Goal: Task Accomplishment & Management: Use online tool/utility

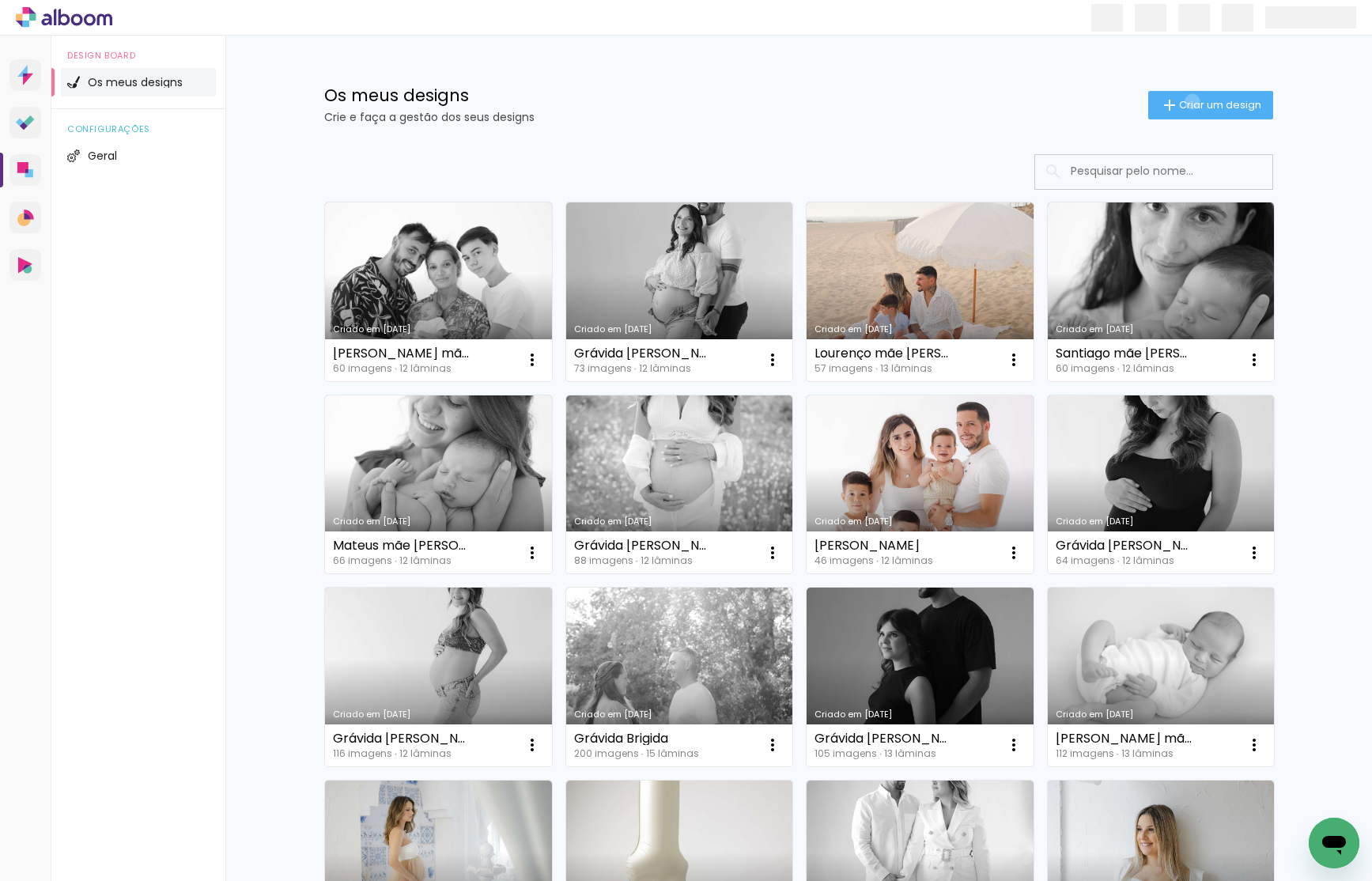
drag, startPoint x: 1189, startPoint y: 102, endPoint x: 1004, endPoint y: 131, distance: 187.3
click at [1189, 102] on span "Criar um design" at bounding box center [1220, 105] width 82 height 10
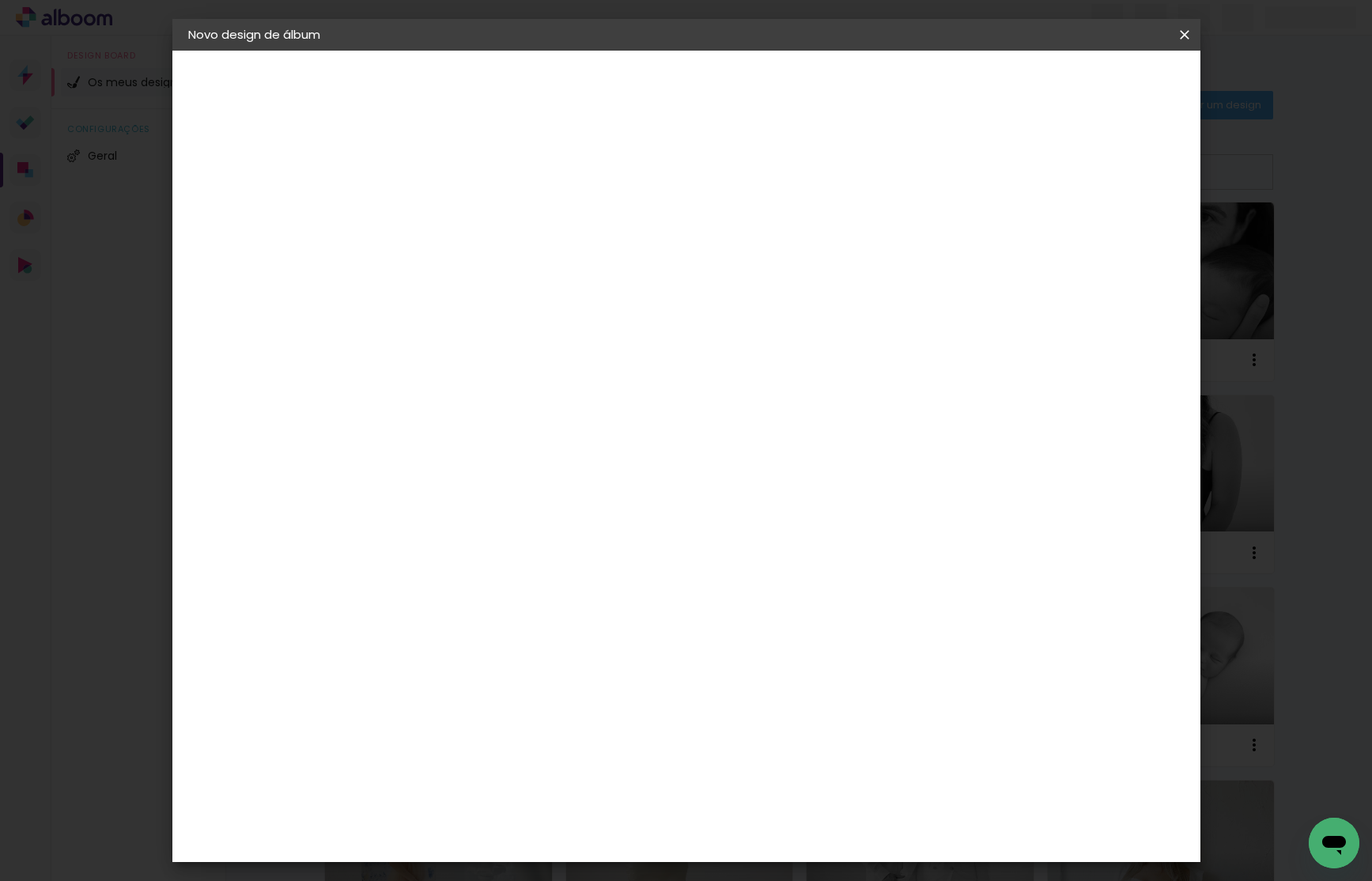
click at [0, 0] on paper-input-container "Título do álbum" at bounding box center [0, 0] width 0 height 0
click at [447, 215] on input at bounding box center [447, 212] width 0 height 25
type input "[PERSON_NAME] mãe [PERSON_NAME]"
type paper-input "[PERSON_NAME] mãe [PERSON_NAME]"
click at [0, 0] on slot "Avançar" at bounding box center [0, 0] width 0 height 0
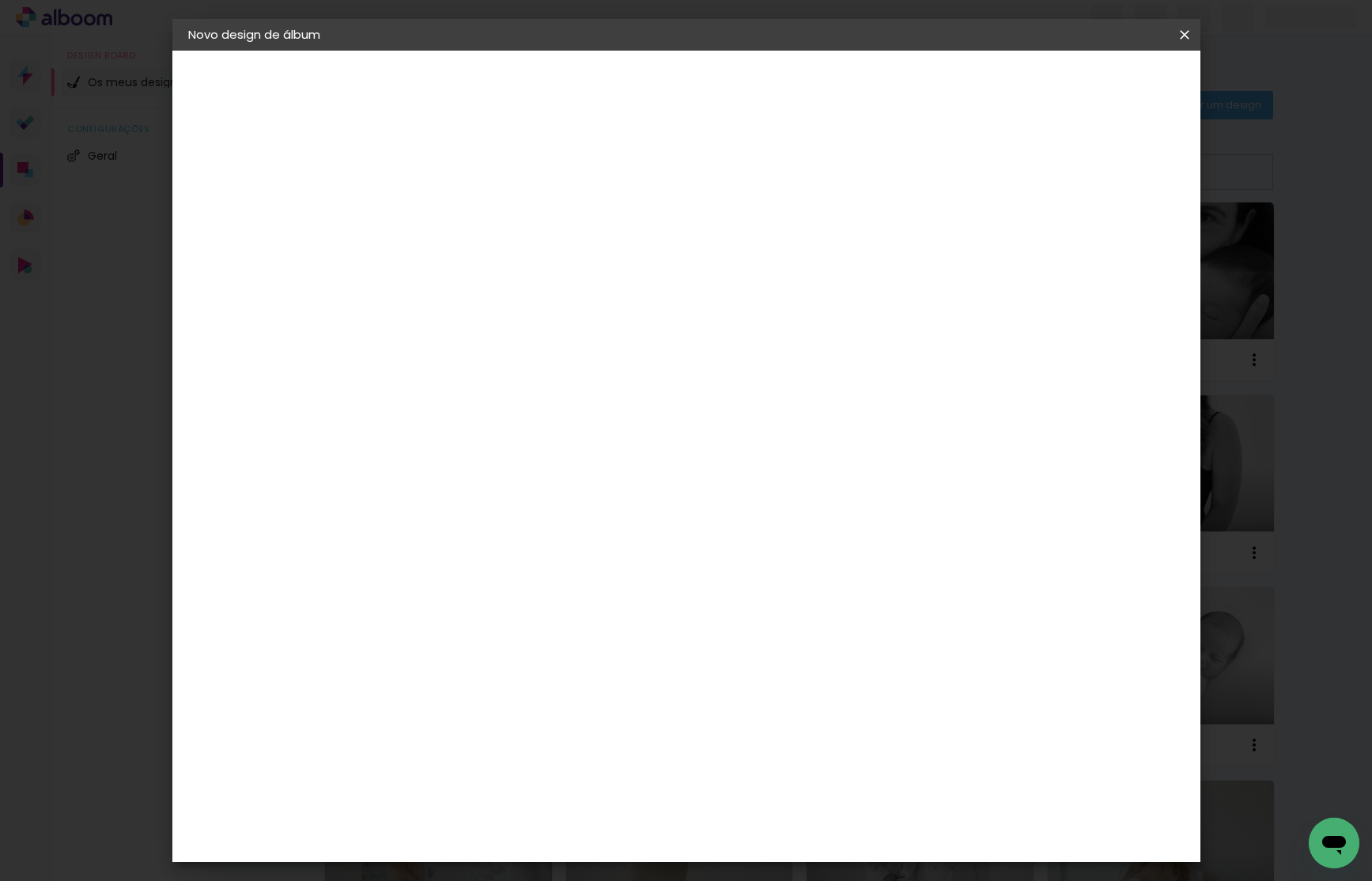
click at [538, 359] on div "DreambooksPro" at bounding box center [487, 358] width 102 height 13
click at [0, 0] on slot "Avançar" at bounding box center [0, 0] width 0 height 0
click at [629, 91] on div "Voltar Avançar" at bounding box center [549, 84] width 157 height 27
drag, startPoint x: 753, startPoint y: 236, endPoint x: 747, endPoint y: 272, distance: 36.5
click at [573, 236] on div "Opções disponíveis Álbum Réplica Pequena Réplica Grande Tamanho Escolha o taman…" at bounding box center [487, 301] width 171 height 296
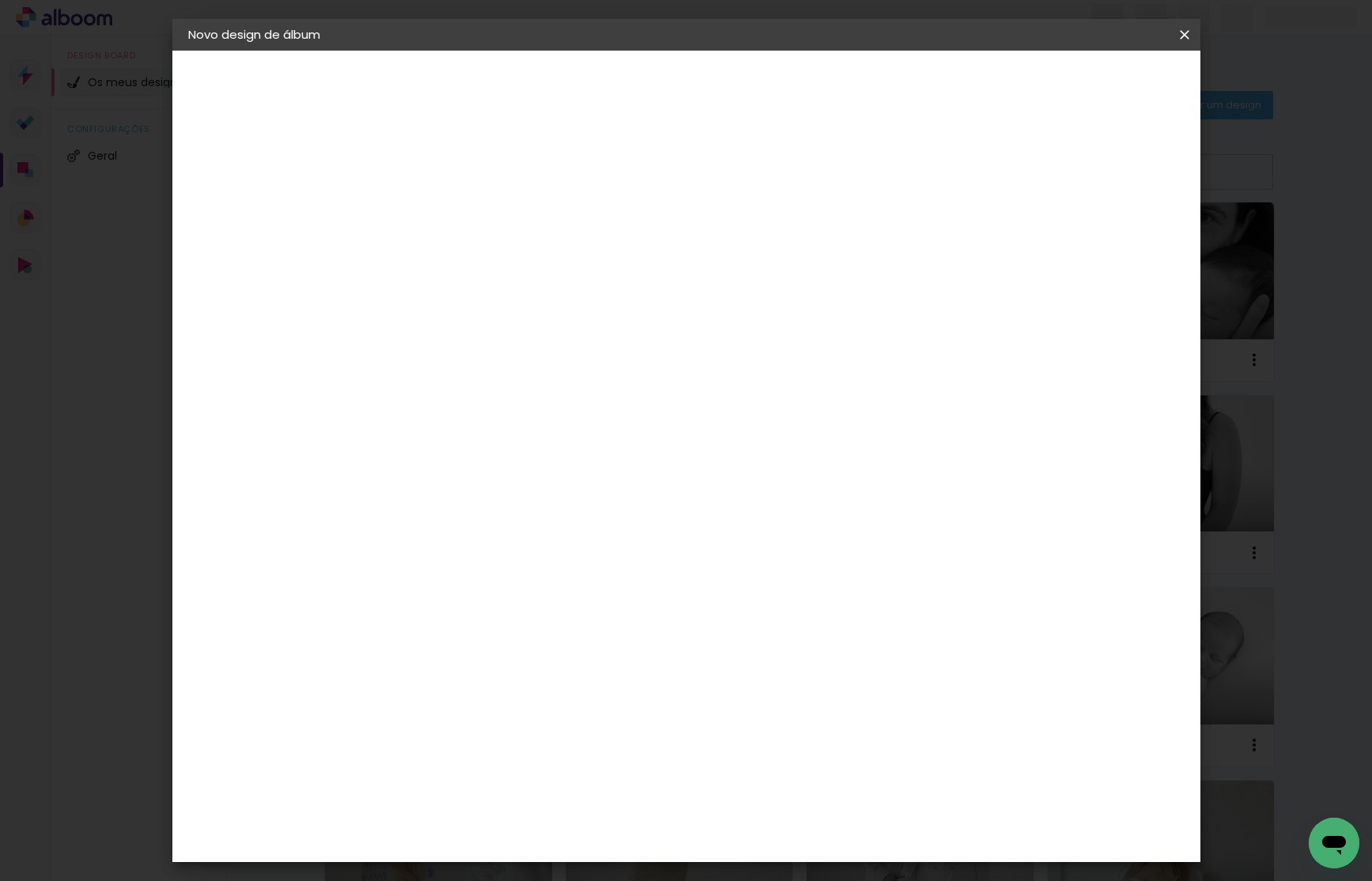
click at [527, 288] on div at bounding box center [487, 289] width 81 height 2
click at [734, 270] on paper-item "Álbum" at bounding box center [789, 262] width 317 height 32
type input "Álbum"
click at [554, 719] on span "20 × 20" at bounding box center [517, 735] width 73 height 32
click at [0, 0] on slot "Avançar" at bounding box center [0, 0] width 0 height 0
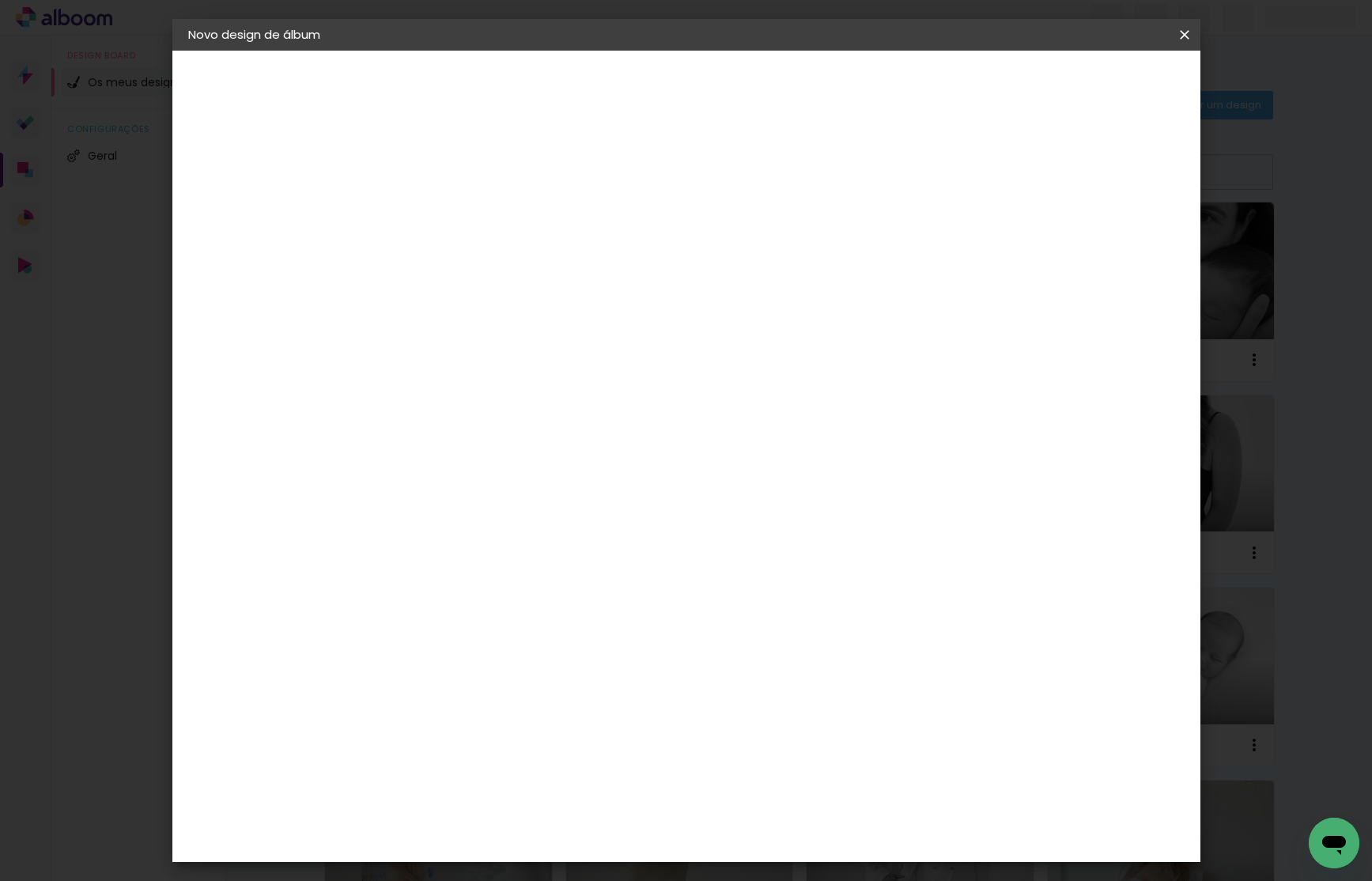
click at [1097, 83] on span "Iniciar design" at bounding box center [1061, 84] width 72 height 11
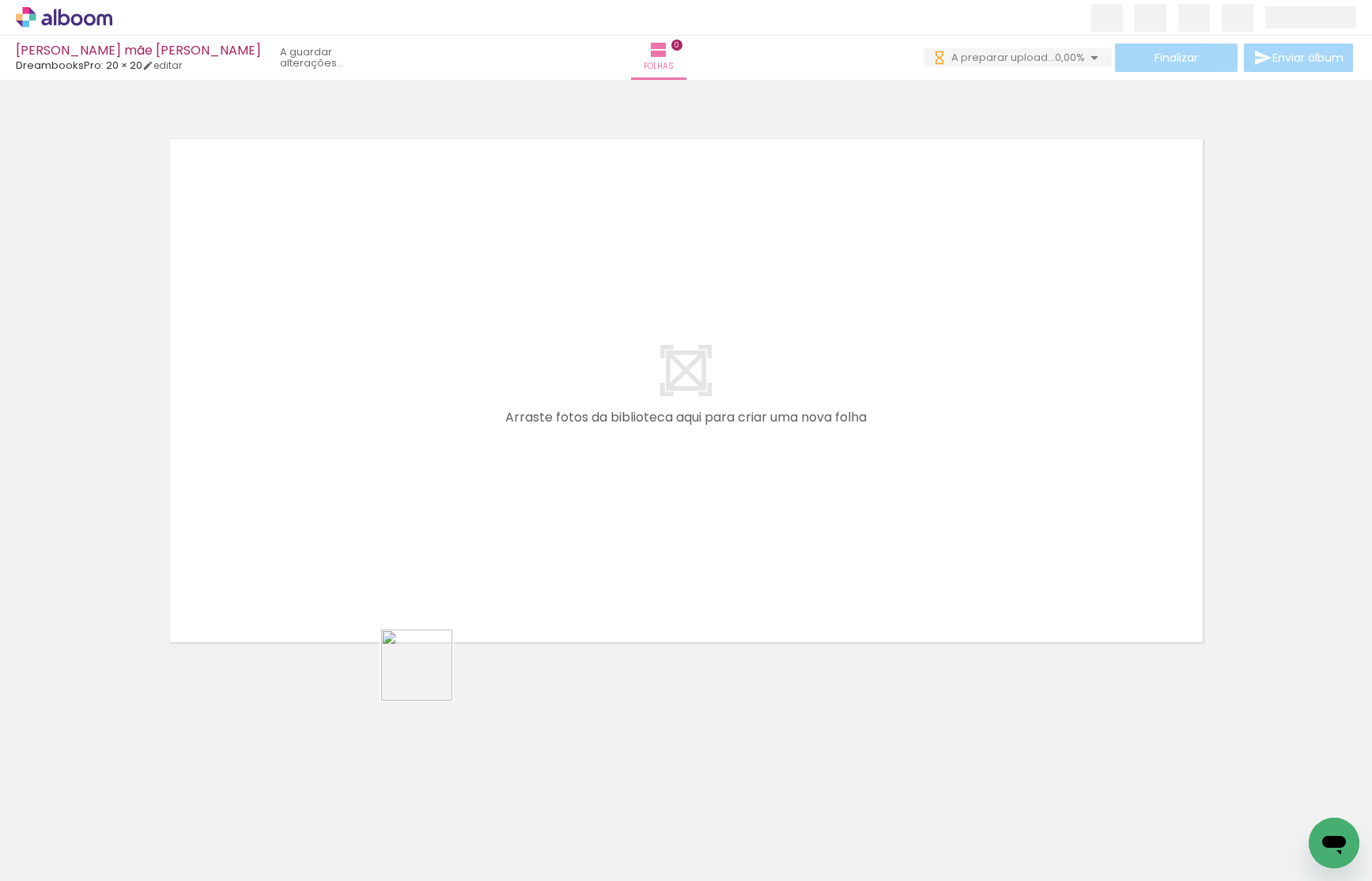
drag, startPoint x: 428, startPoint y: 677, endPoint x: 741, endPoint y: 514, distance: 352.9
click at [741, 514] on quentale-workspace at bounding box center [686, 440] width 1372 height 881
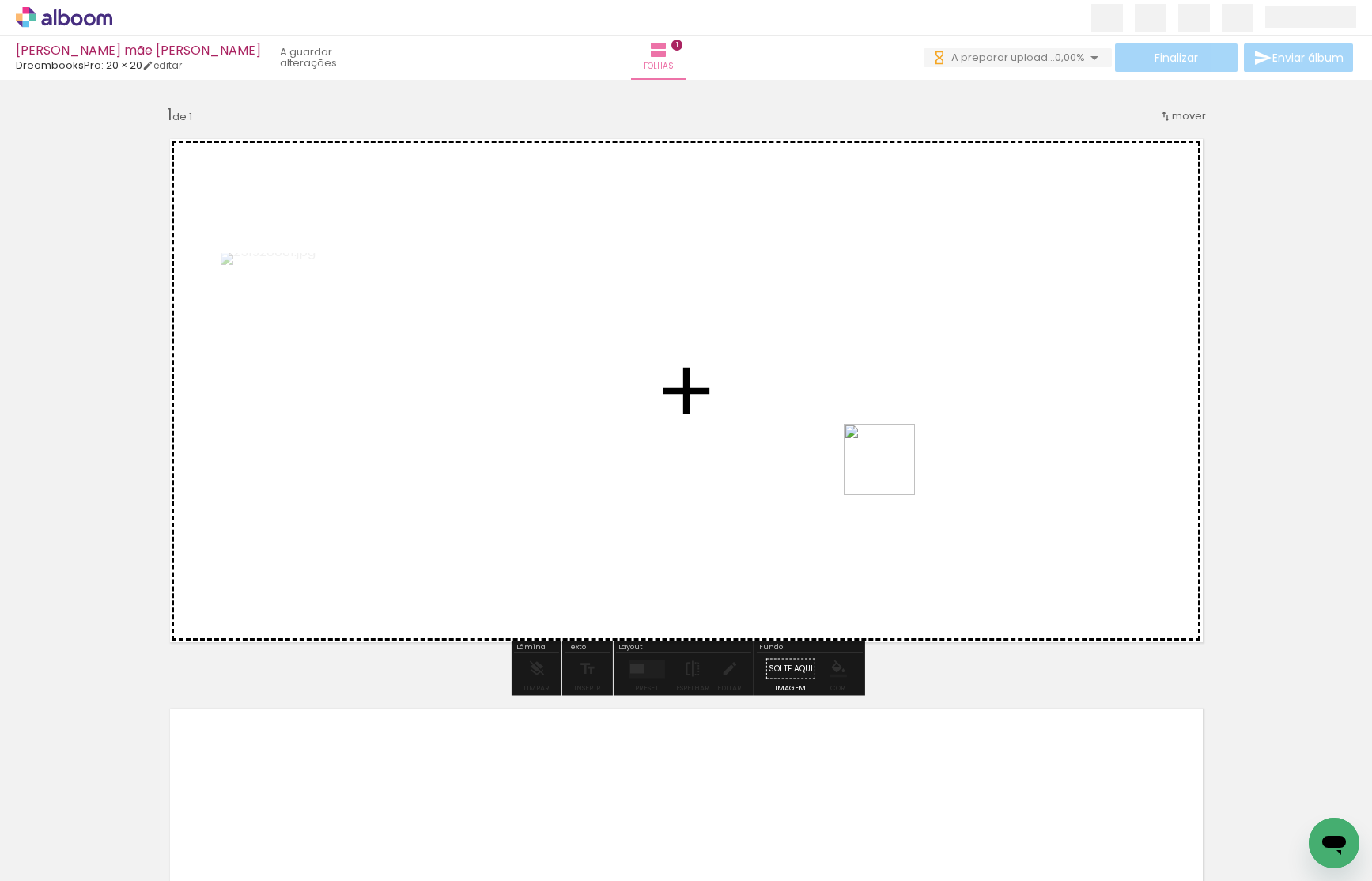
drag, startPoint x: 451, startPoint y: 822, endPoint x: 890, endPoint y: 470, distance: 562.7
click at [890, 470] on quentale-workspace at bounding box center [686, 440] width 1372 height 881
click at [855, 603] on quentale-workspace at bounding box center [686, 440] width 1372 height 881
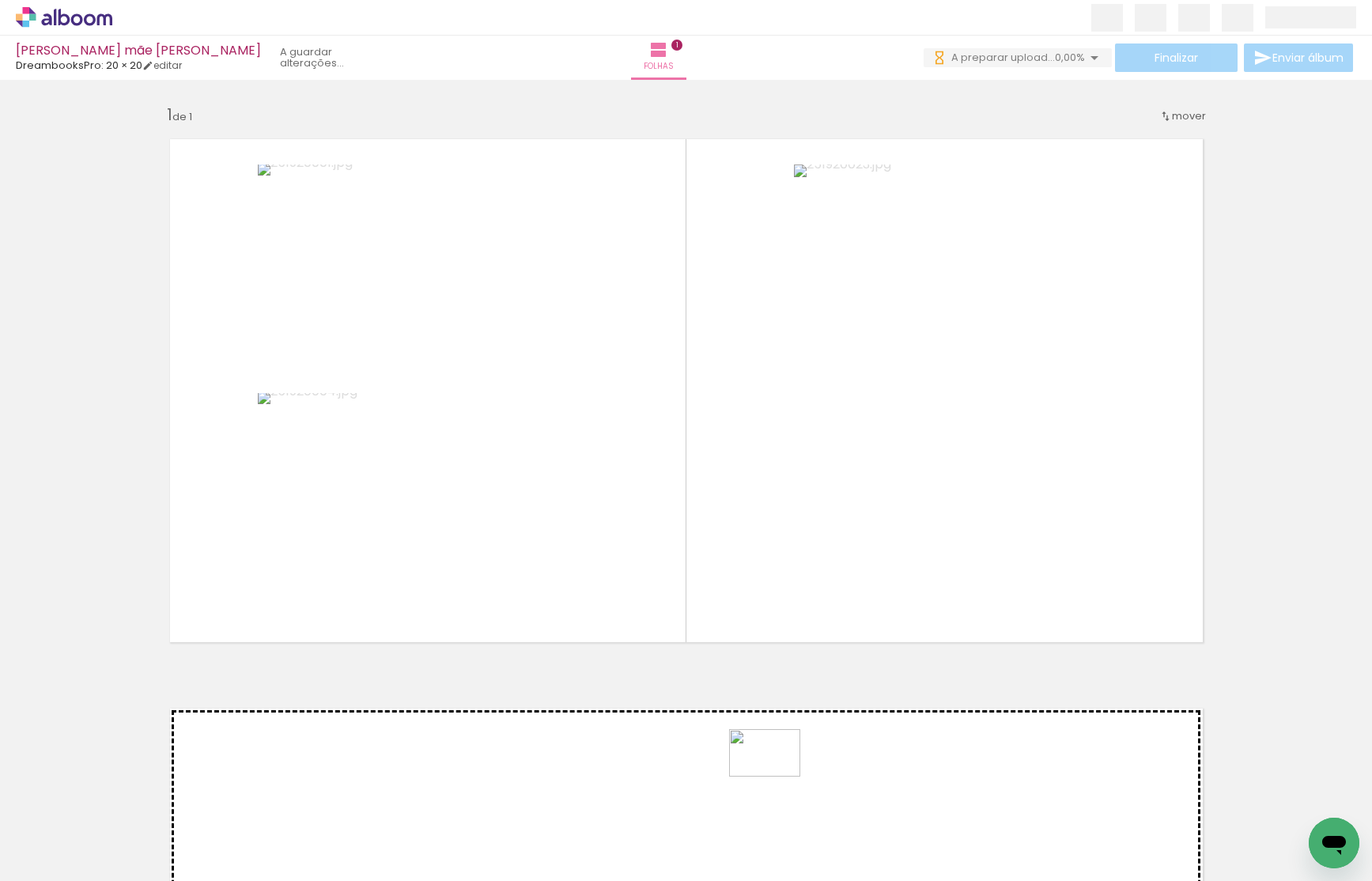
drag, startPoint x: 787, startPoint y: 849, endPoint x: 723, endPoint y: 567, distance: 289.2
click at [723, 568] on quentale-workspace at bounding box center [686, 440] width 1372 height 881
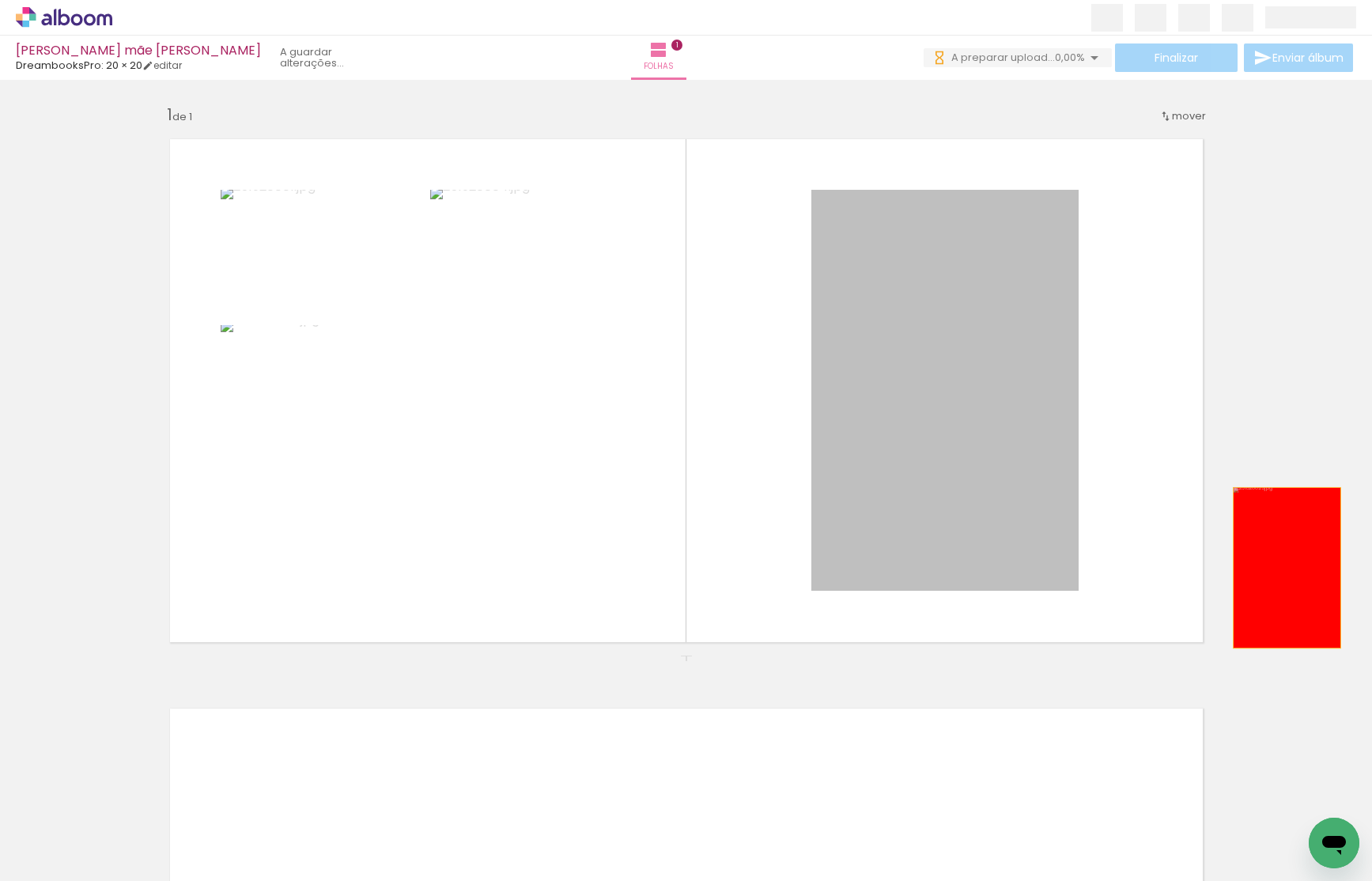
drag, startPoint x: 944, startPoint y: 505, endPoint x: 1287, endPoint y: 567, distance: 348.6
click at [1287, 568] on div "Inserir folha 1 de 1" at bounding box center [686, 656] width 1372 height 1141
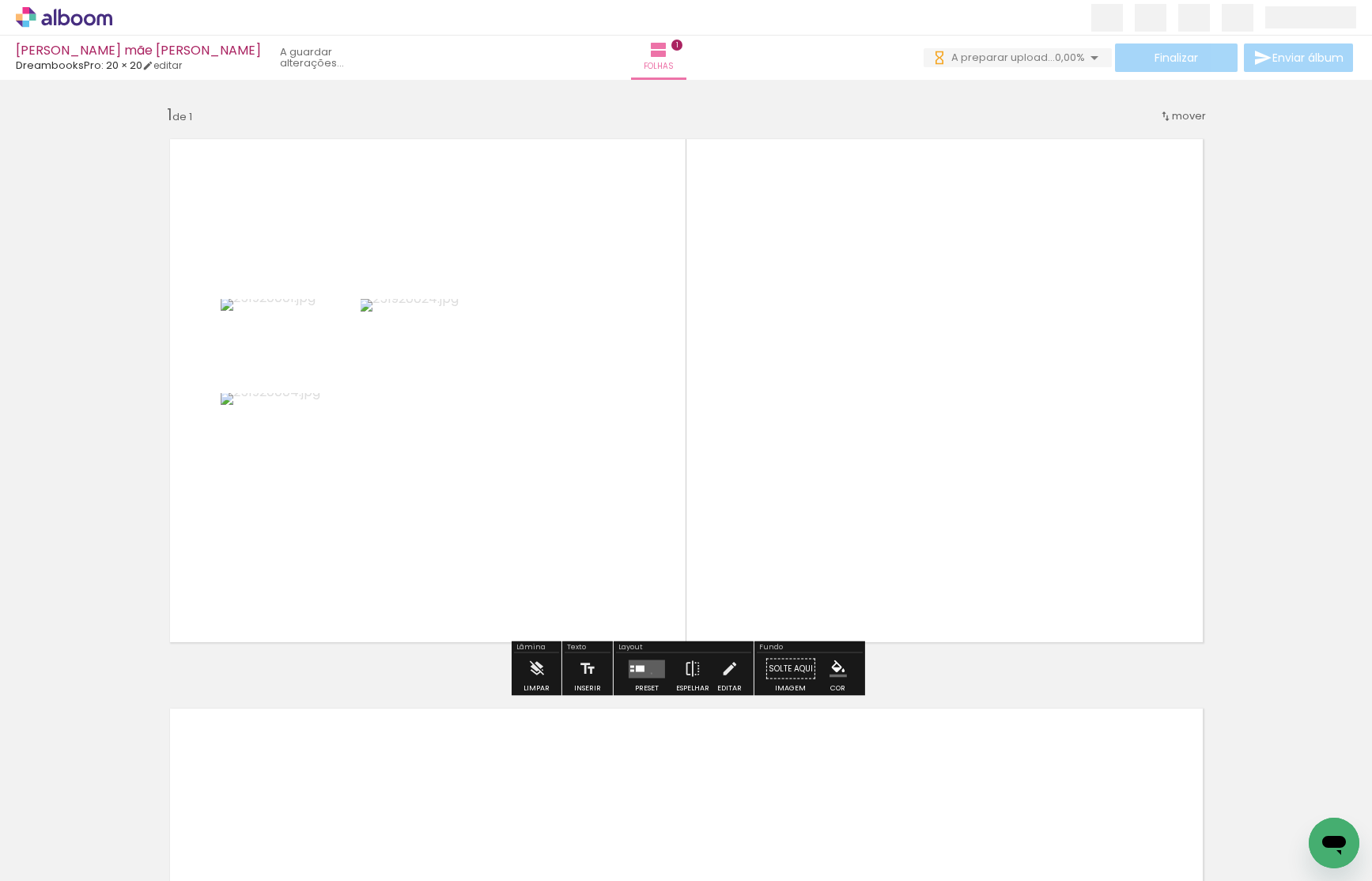
drag, startPoint x: 648, startPoint y: 674, endPoint x: 1007, endPoint y: 529, distance: 387.2
click at [649, 672] on quentale-layouter at bounding box center [647, 668] width 37 height 18
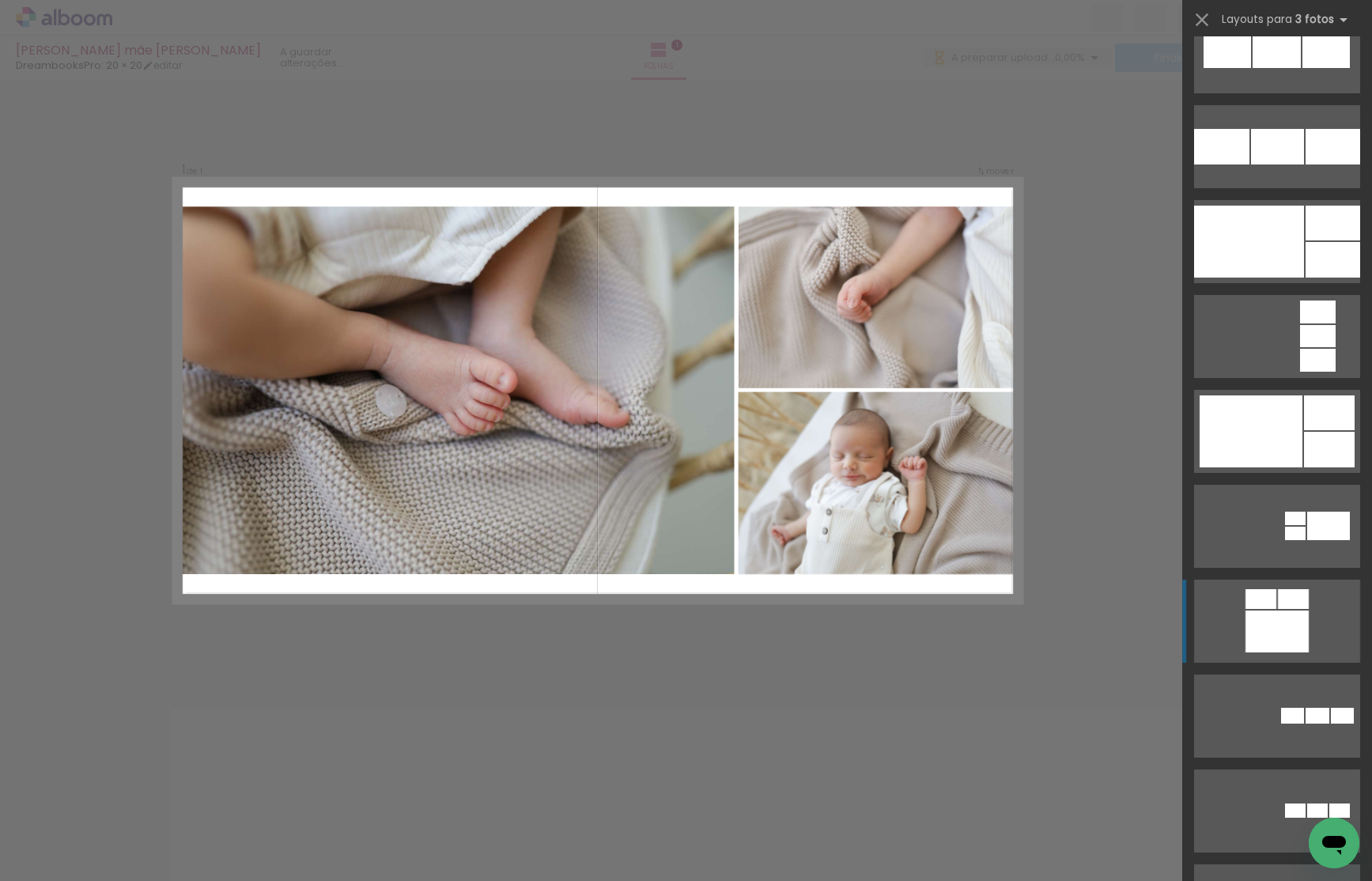
scroll to position [1991, 0]
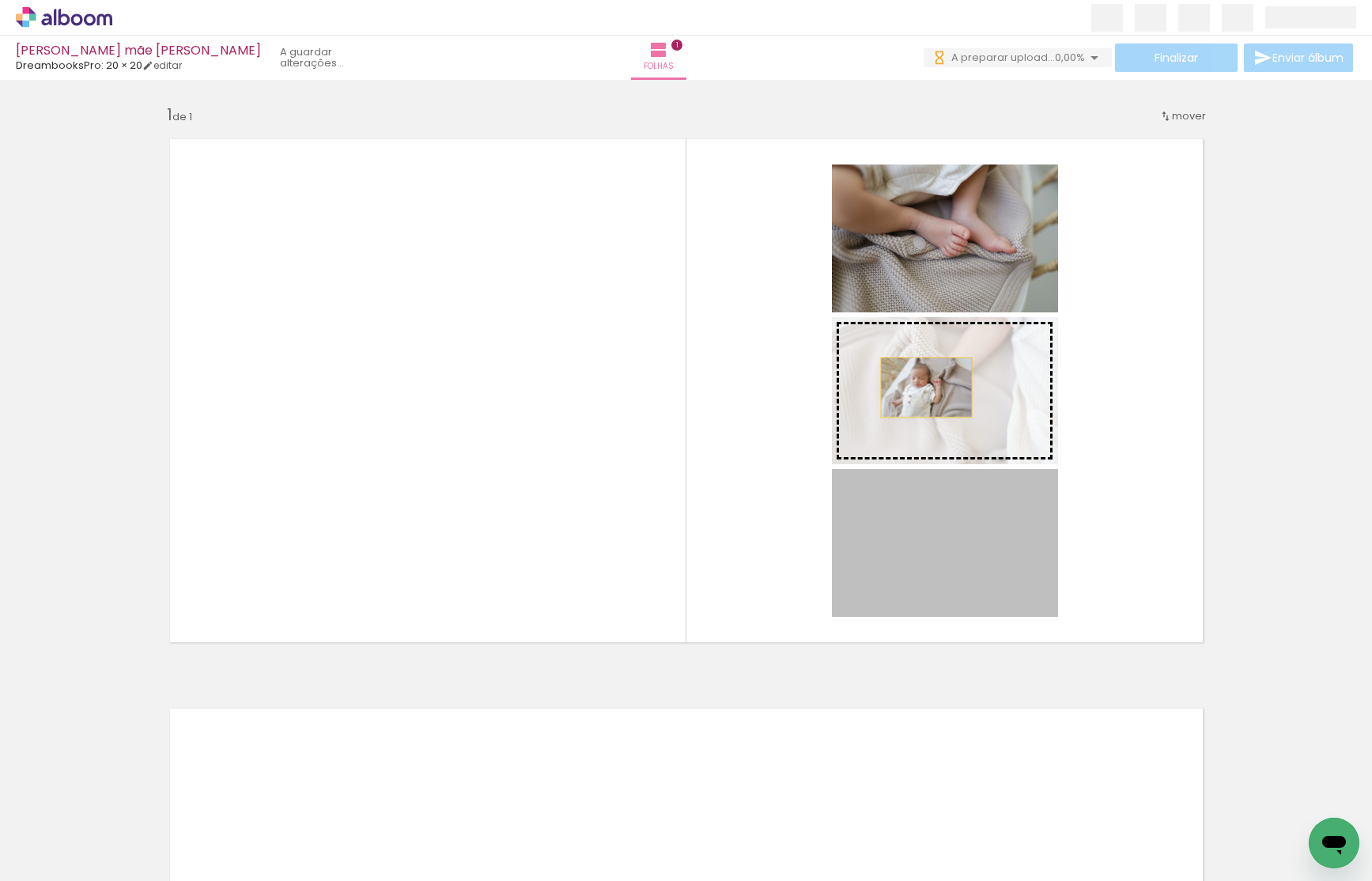
drag, startPoint x: 918, startPoint y: 558, endPoint x: 926, endPoint y: 380, distance: 178.2
click at [0, 0] on slot at bounding box center [0, 0] width 0 height 0
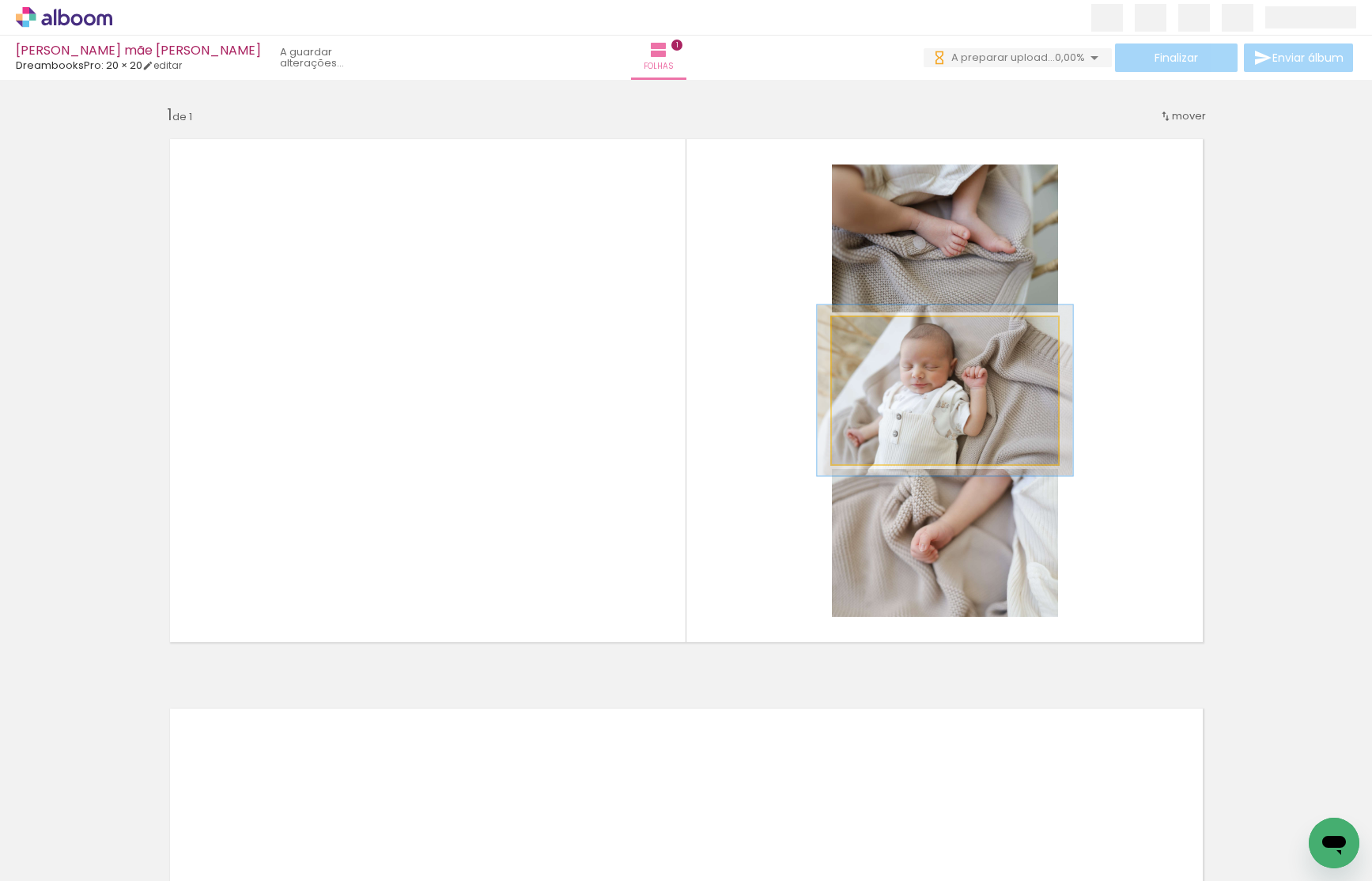
drag, startPoint x: 874, startPoint y: 336, endPoint x: 893, endPoint y: 356, distance: 27.6
type paper-slider "113"
click at [881, 339] on div at bounding box center [875, 334] width 26 height 26
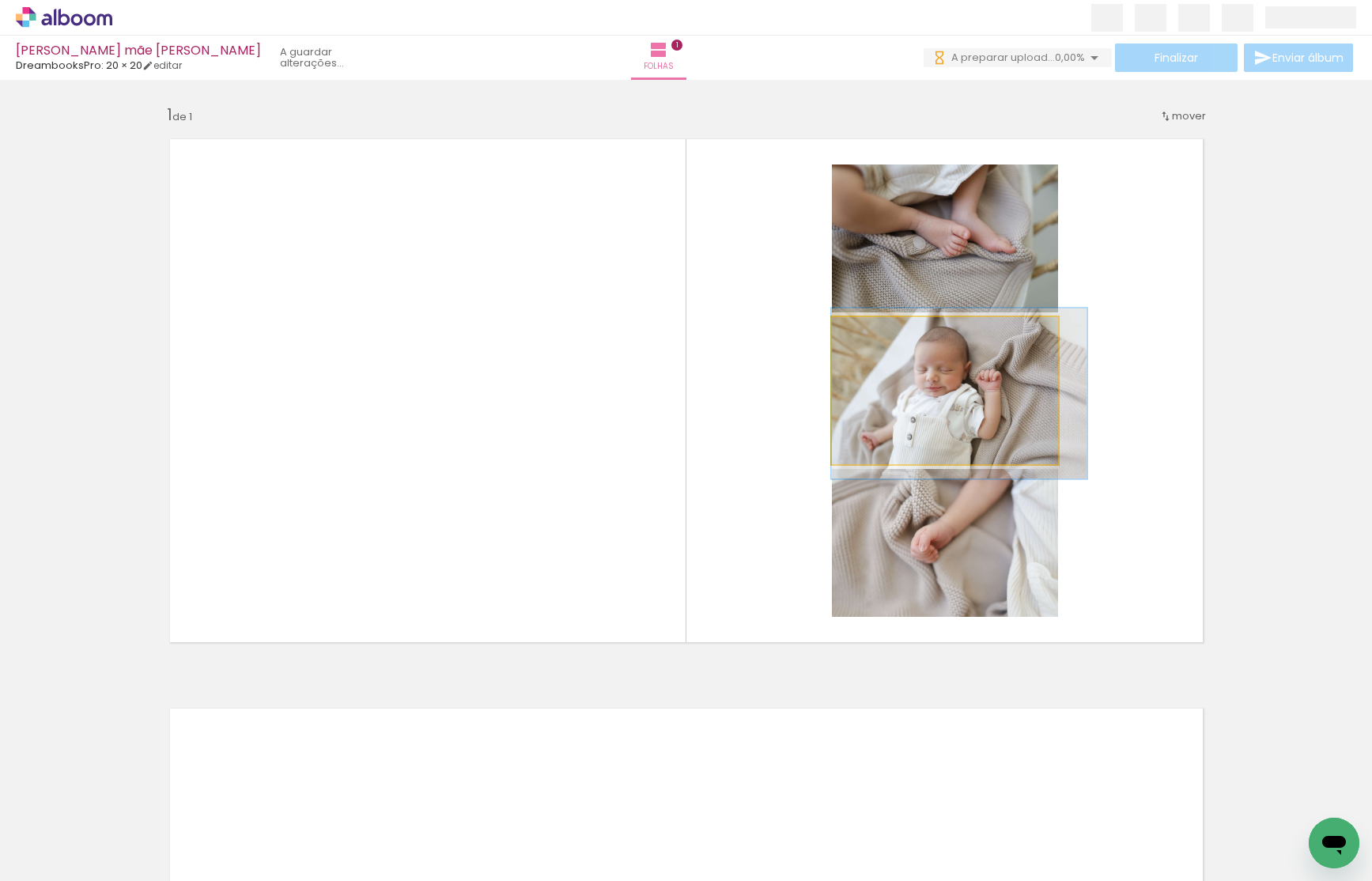
drag, startPoint x: 908, startPoint y: 375, endPoint x: 918, endPoint y: 379, distance: 10.8
click at [920, 379] on div at bounding box center [958, 394] width 255 height 171
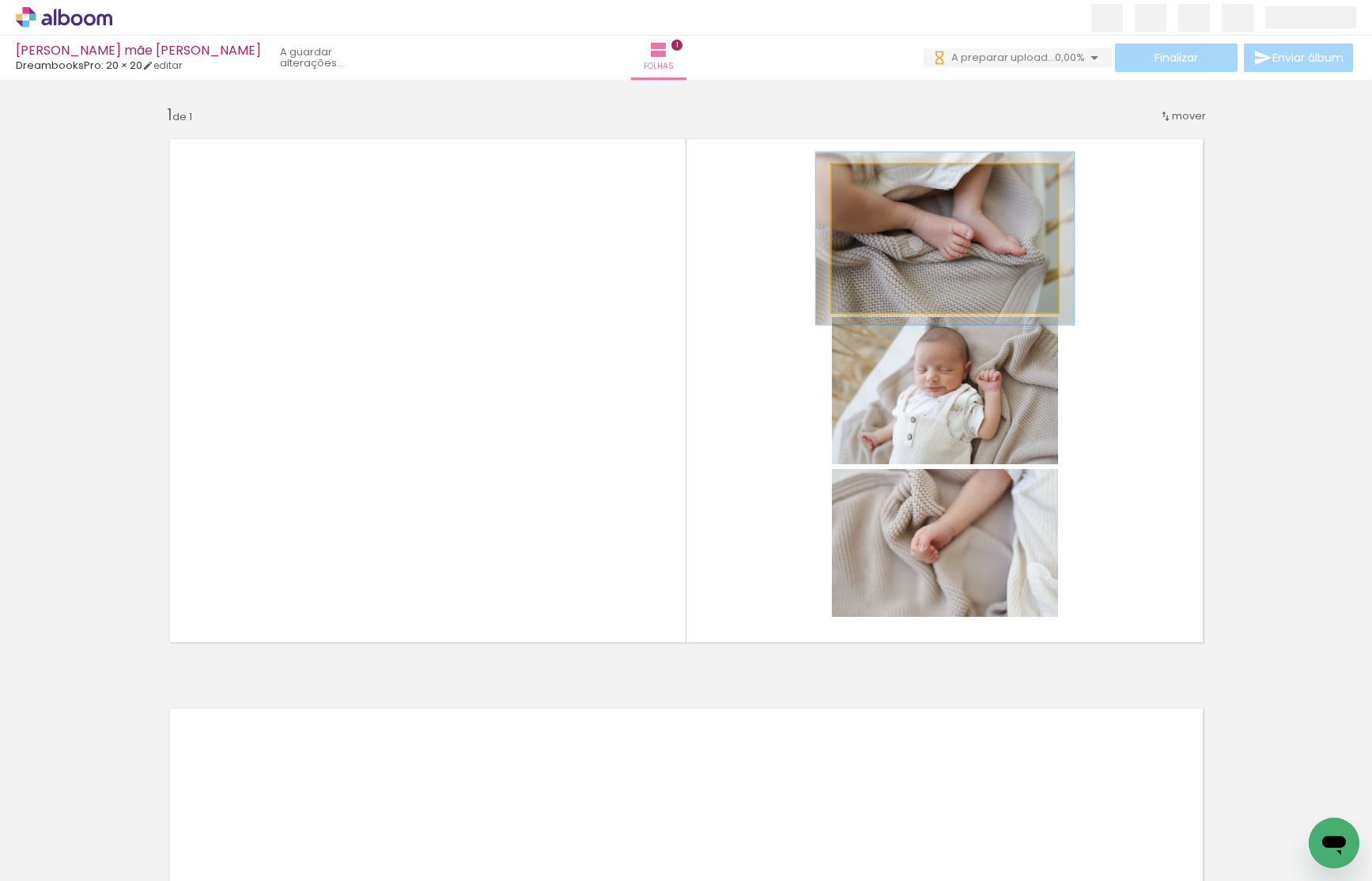
drag, startPoint x: 870, startPoint y: 183, endPoint x: 878, endPoint y: 190, distance: 10.6
type paper-slider "114"
click at [878, 190] on div at bounding box center [876, 181] width 26 height 26
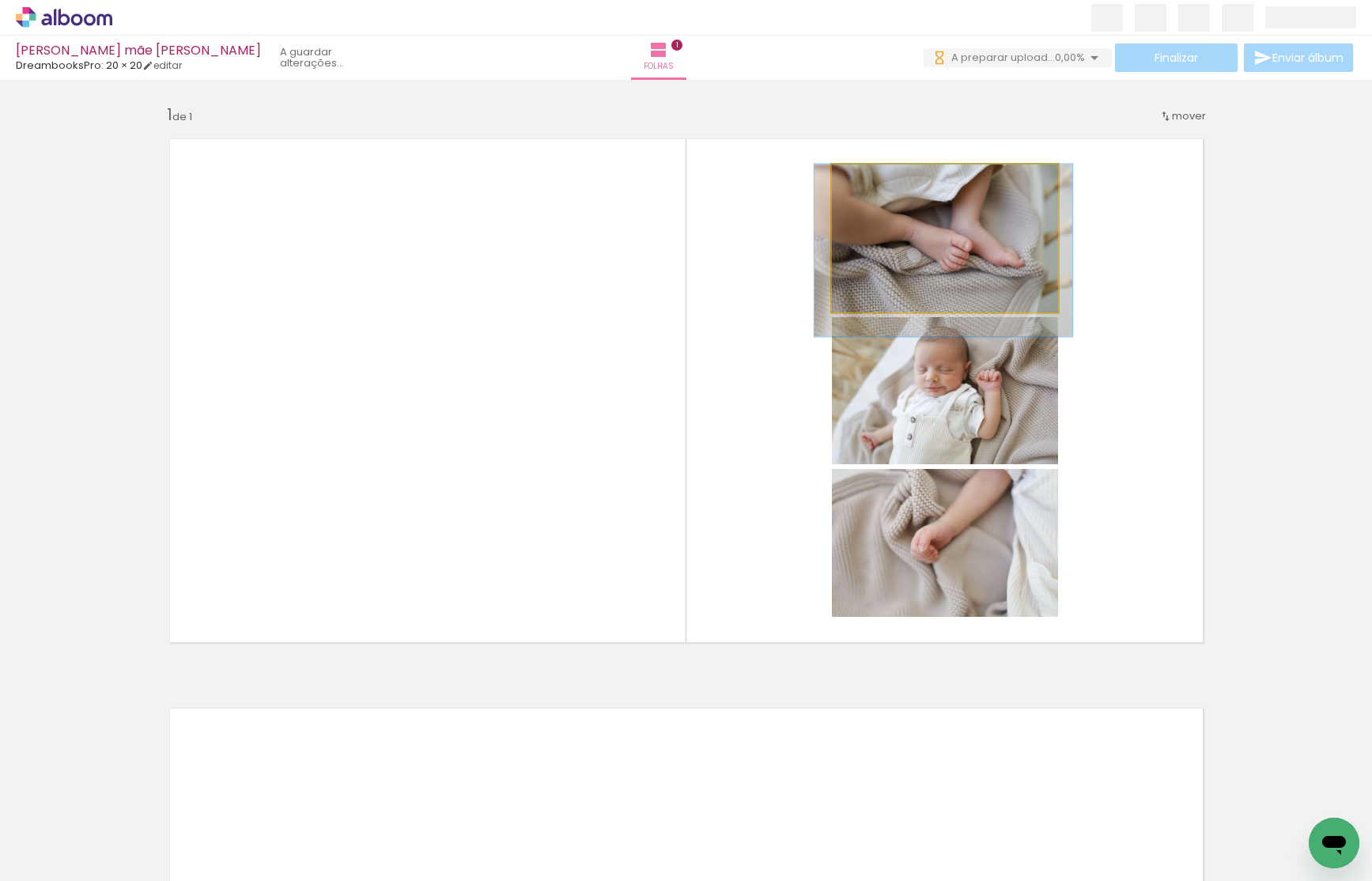
drag, startPoint x: 923, startPoint y: 225, endPoint x: 922, endPoint y: 257, distance: 32.0
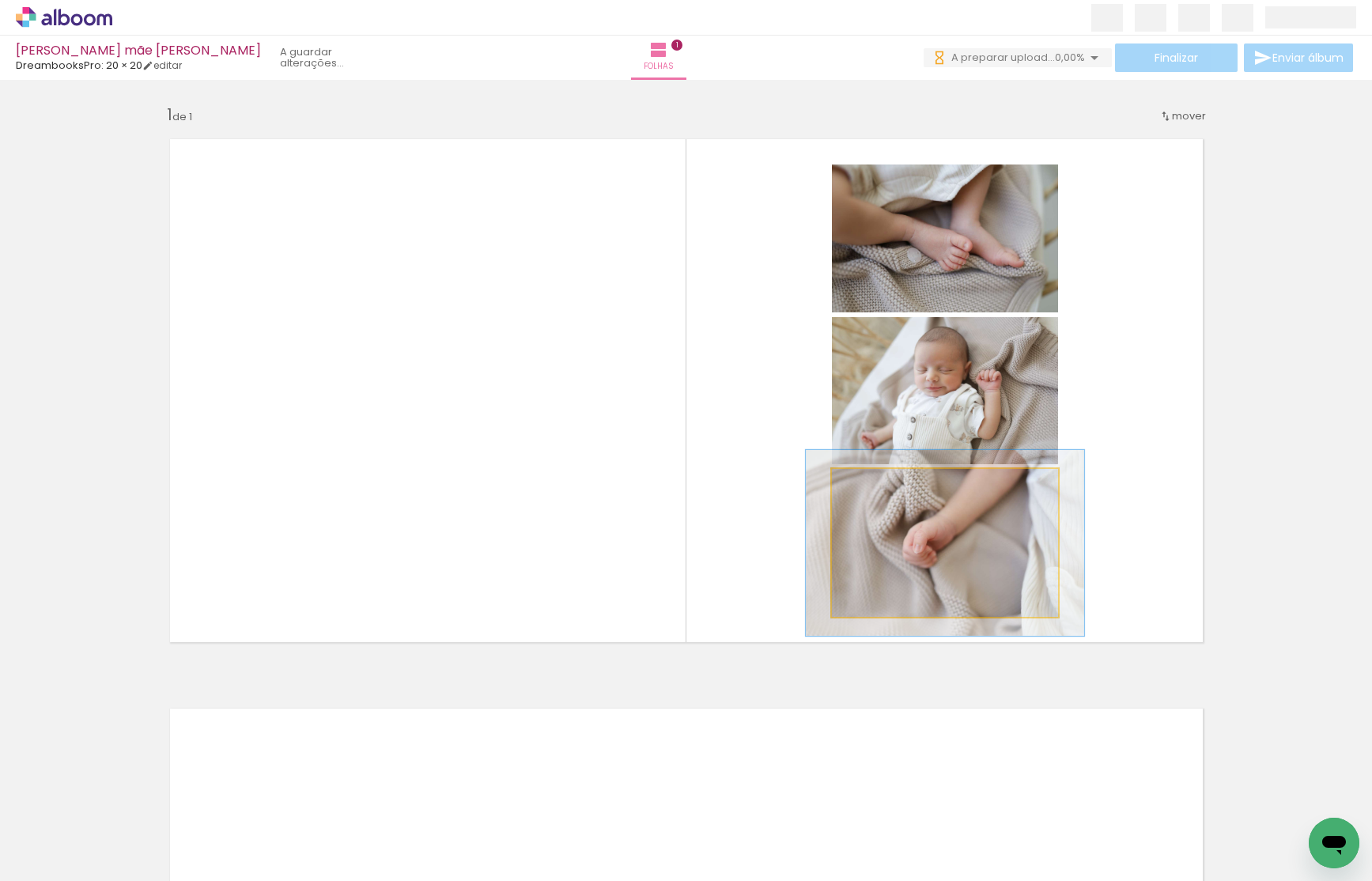
drag, startPoint x: 875, startPoint y: 490, endPoint x: 885, endPoint y: 494, distance: 10.8
type paper-slider "123"
click at [885, 494] on div at bounding box center [882, 486] width 26 height 26
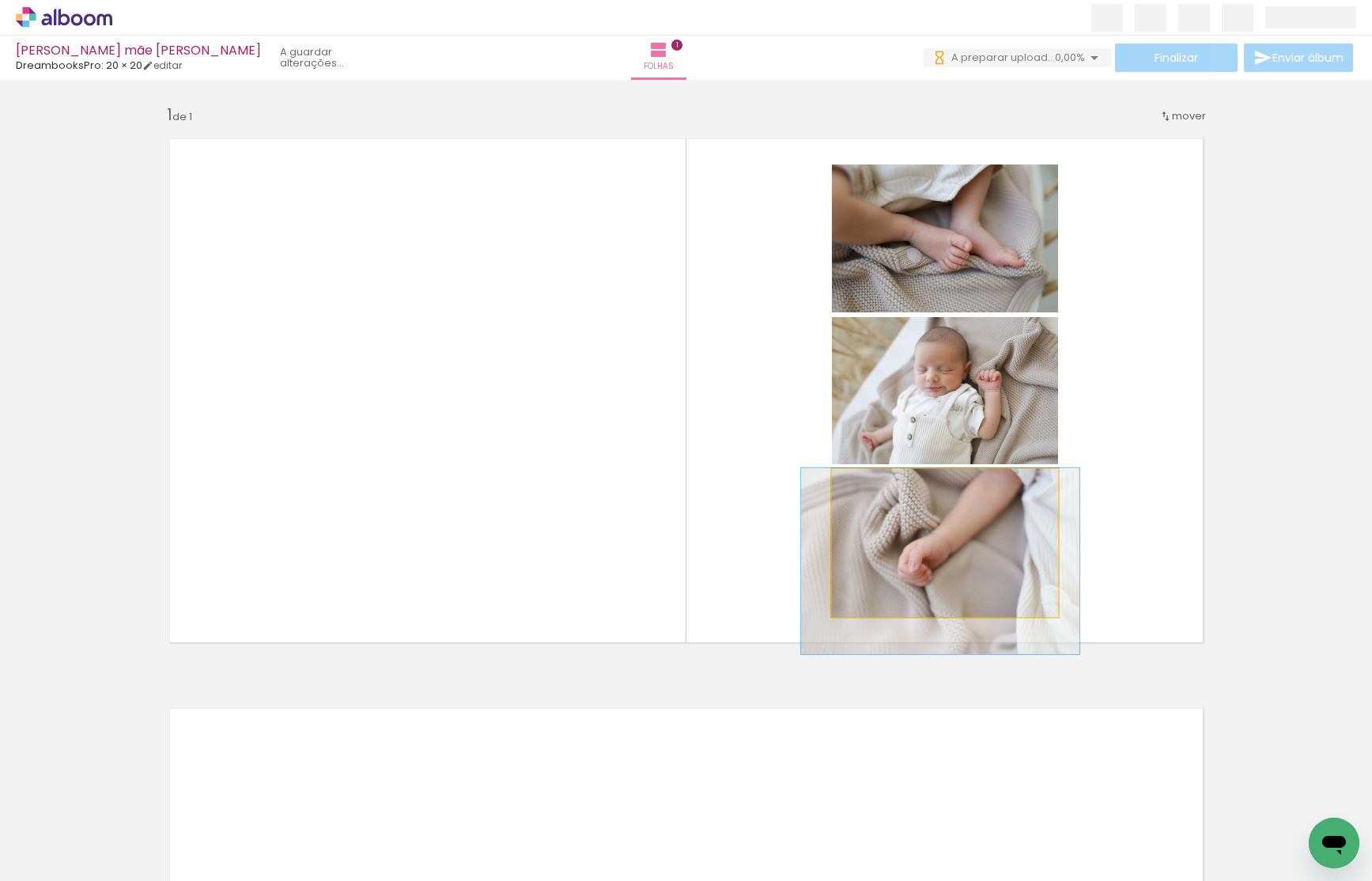
drag, startPoint x: 927, startPoint y: 516, endPoint x: 920, endPoint y: 544, distance: 28.9
click at [922, 549] on div at bounding box center [940, 562] width 278 height 186
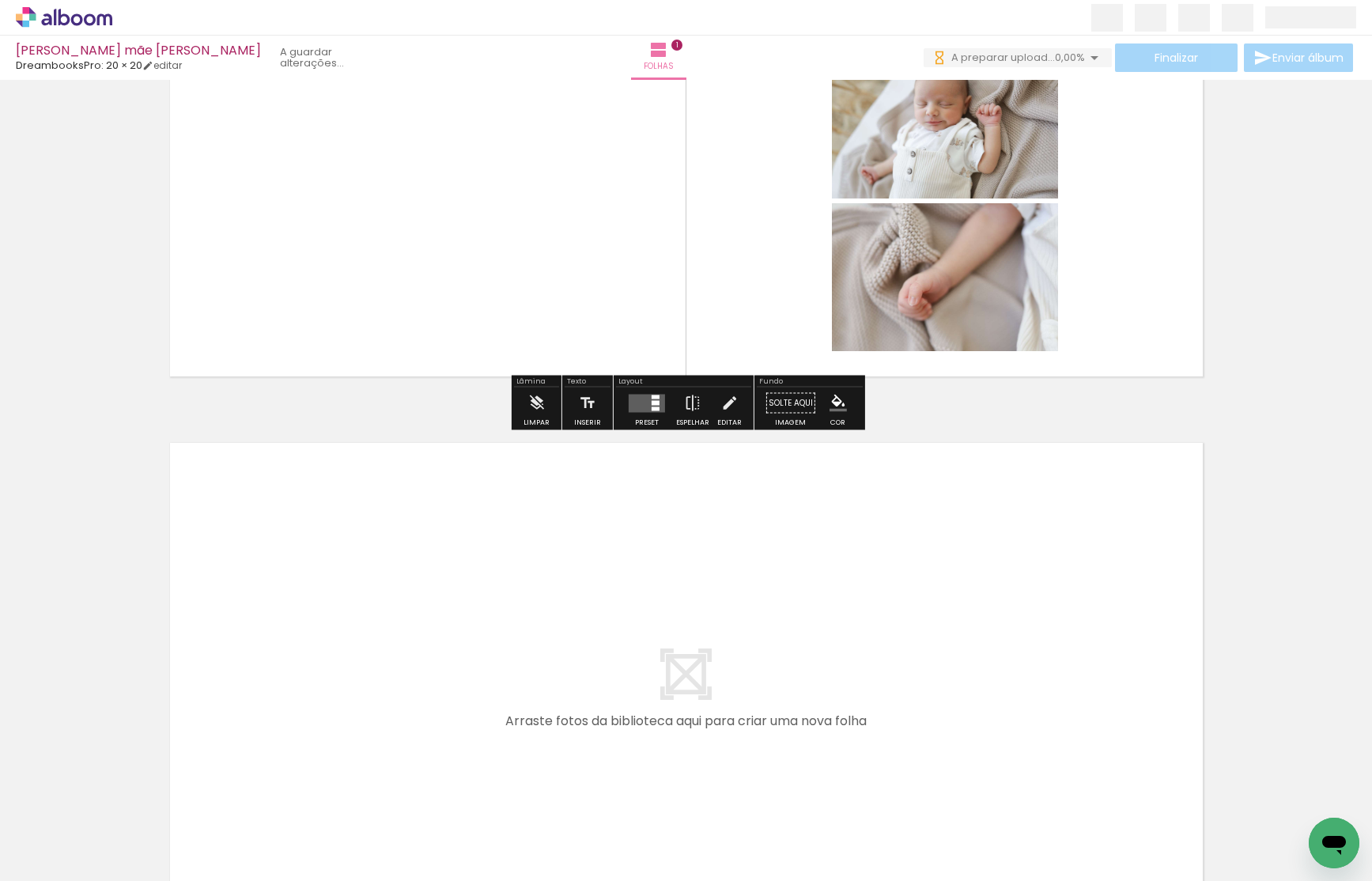
scroll to position [499, 0]
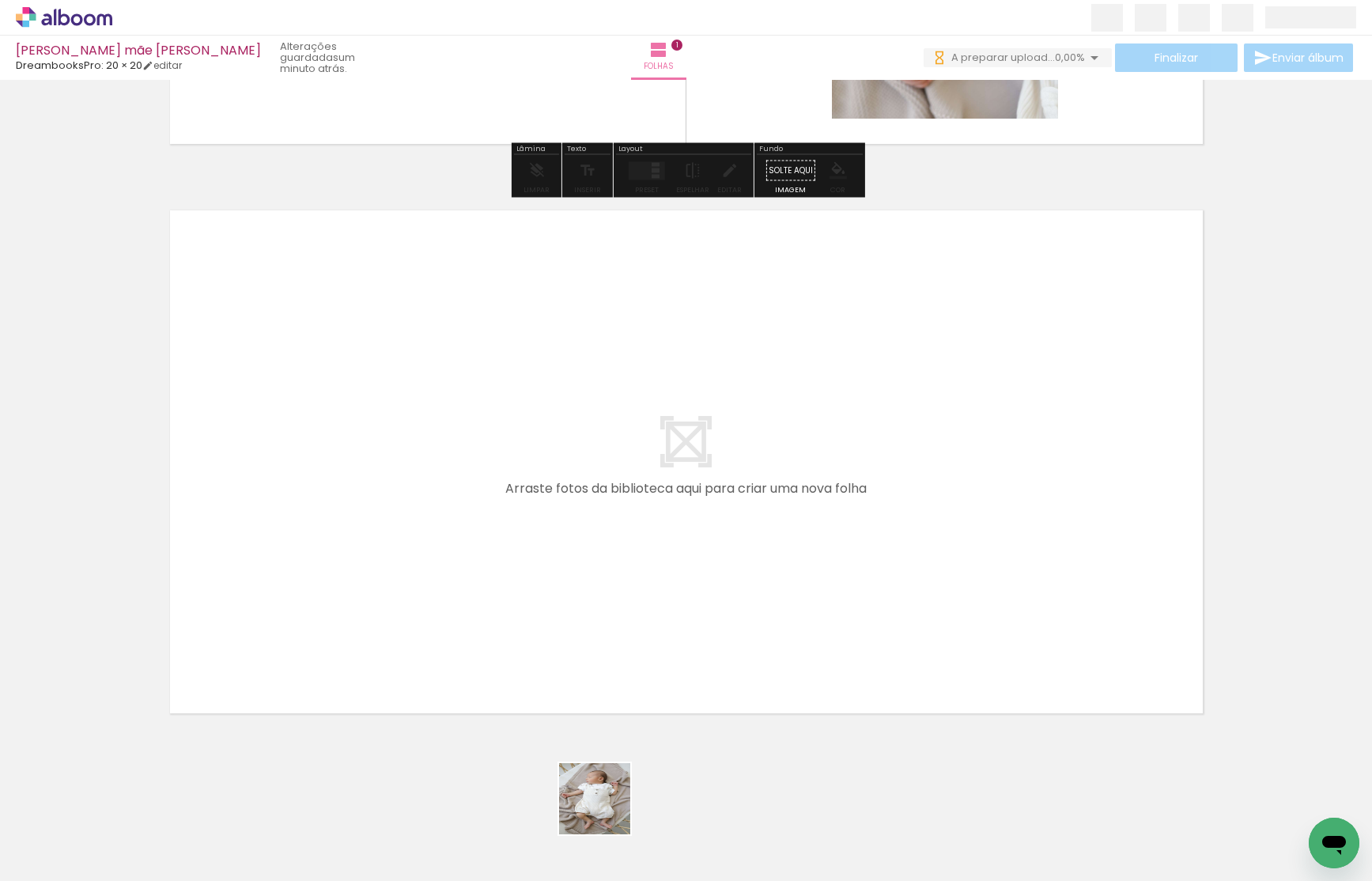
click at [666, 576] on quentale-workspace at bounding box center [686, 440] width 1372 height 881
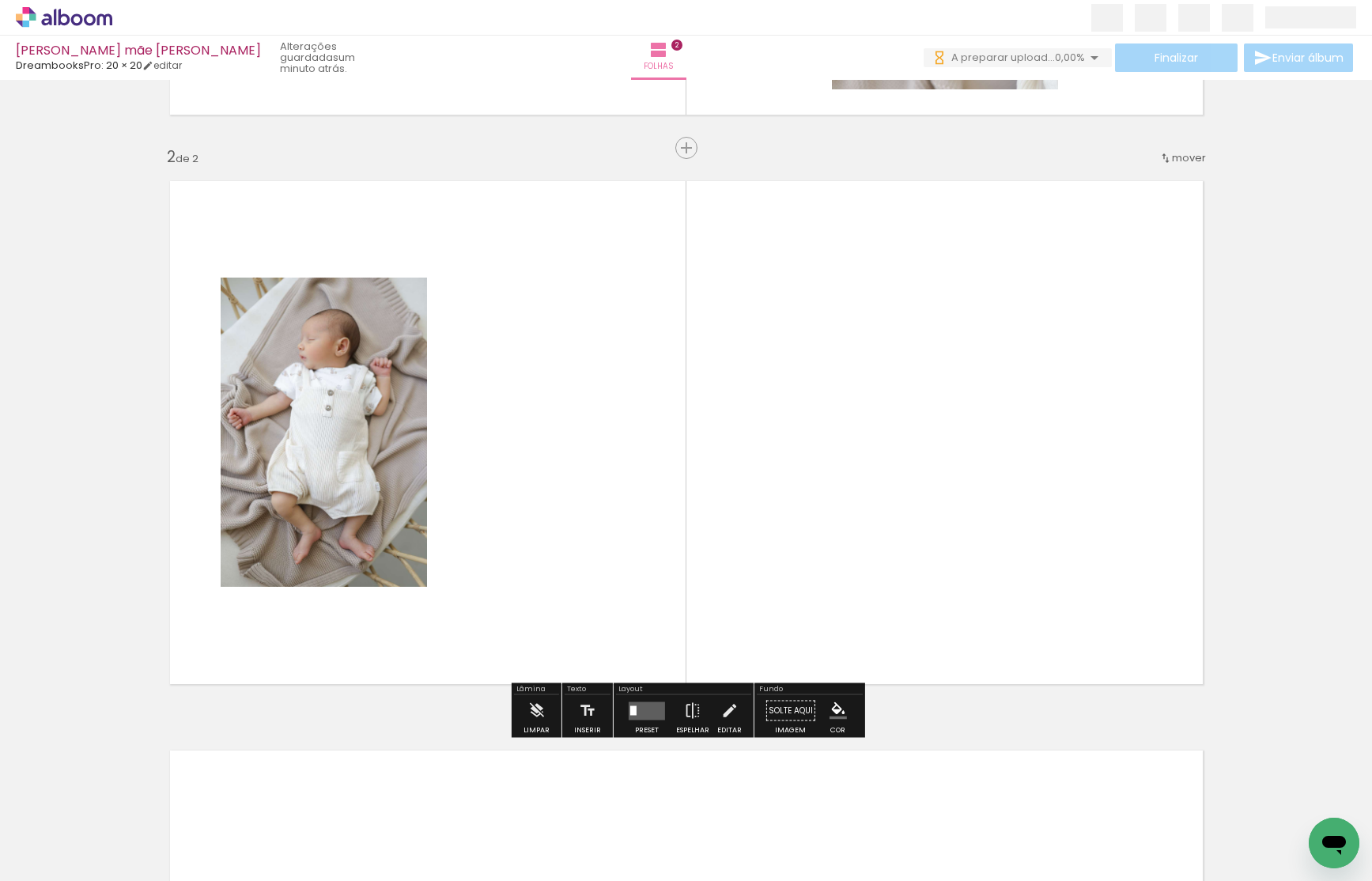
scroll to position [529, 0]
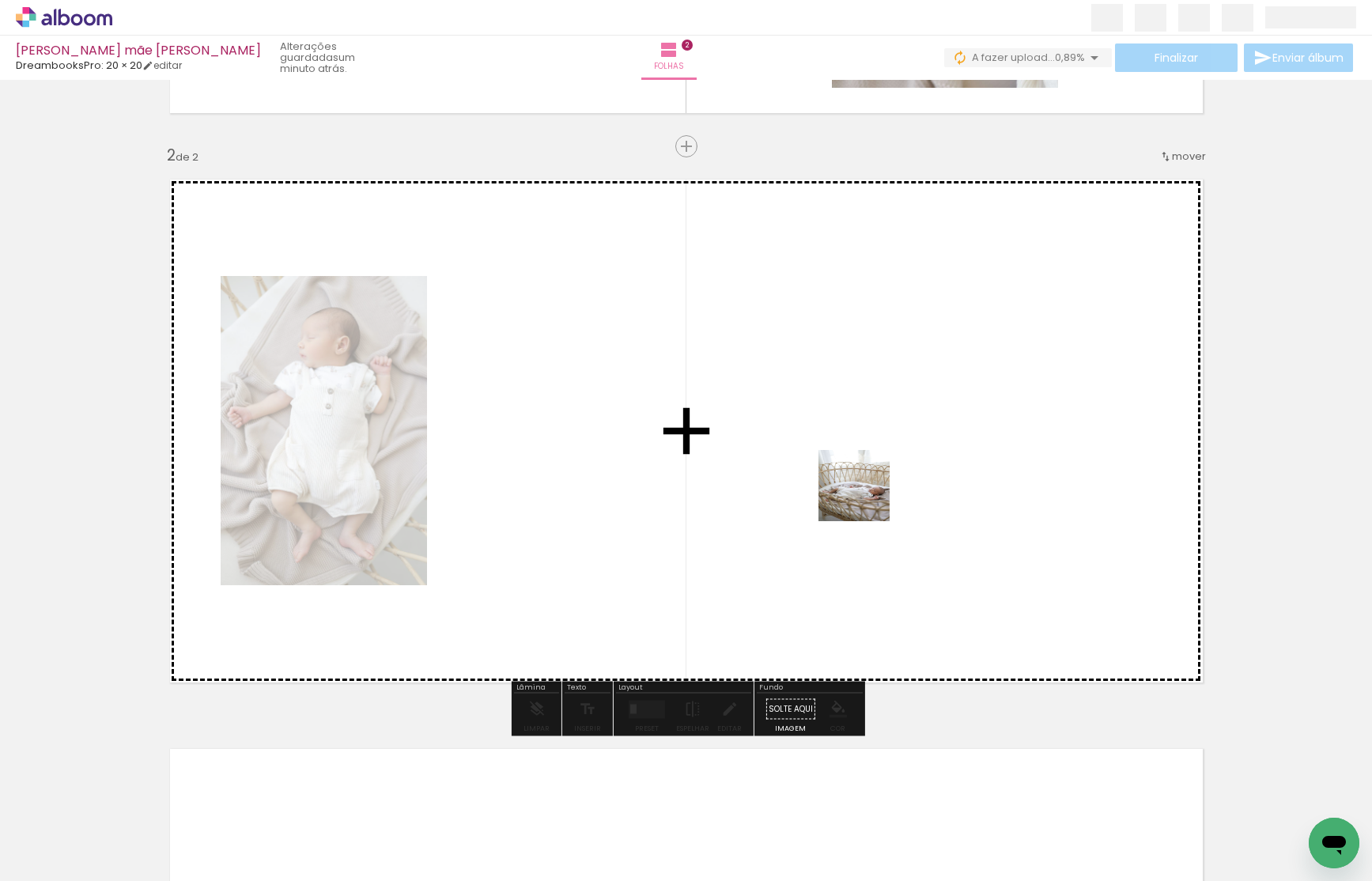
drag, startPoint x: 950, startPoint y: 826, endPoint x: 866, endPoint y: 498, distance: 338.6
click at [866, 498] on quentale-workspace at bounding box center [686, 440] width 1372 height 881
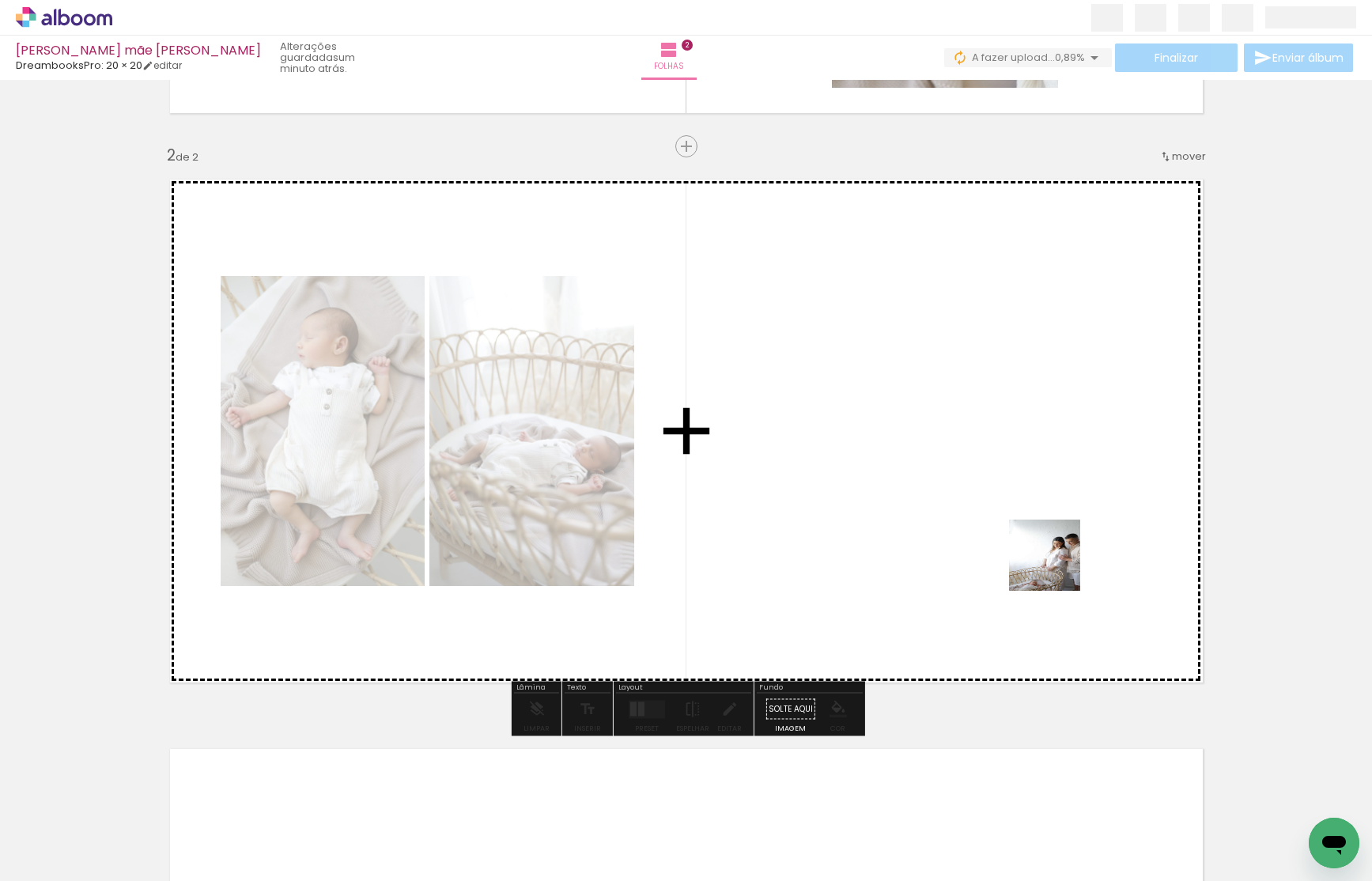
click at [1044, 525] on quentale-workspace at bounding box center [686, 440] width 1372 height 881
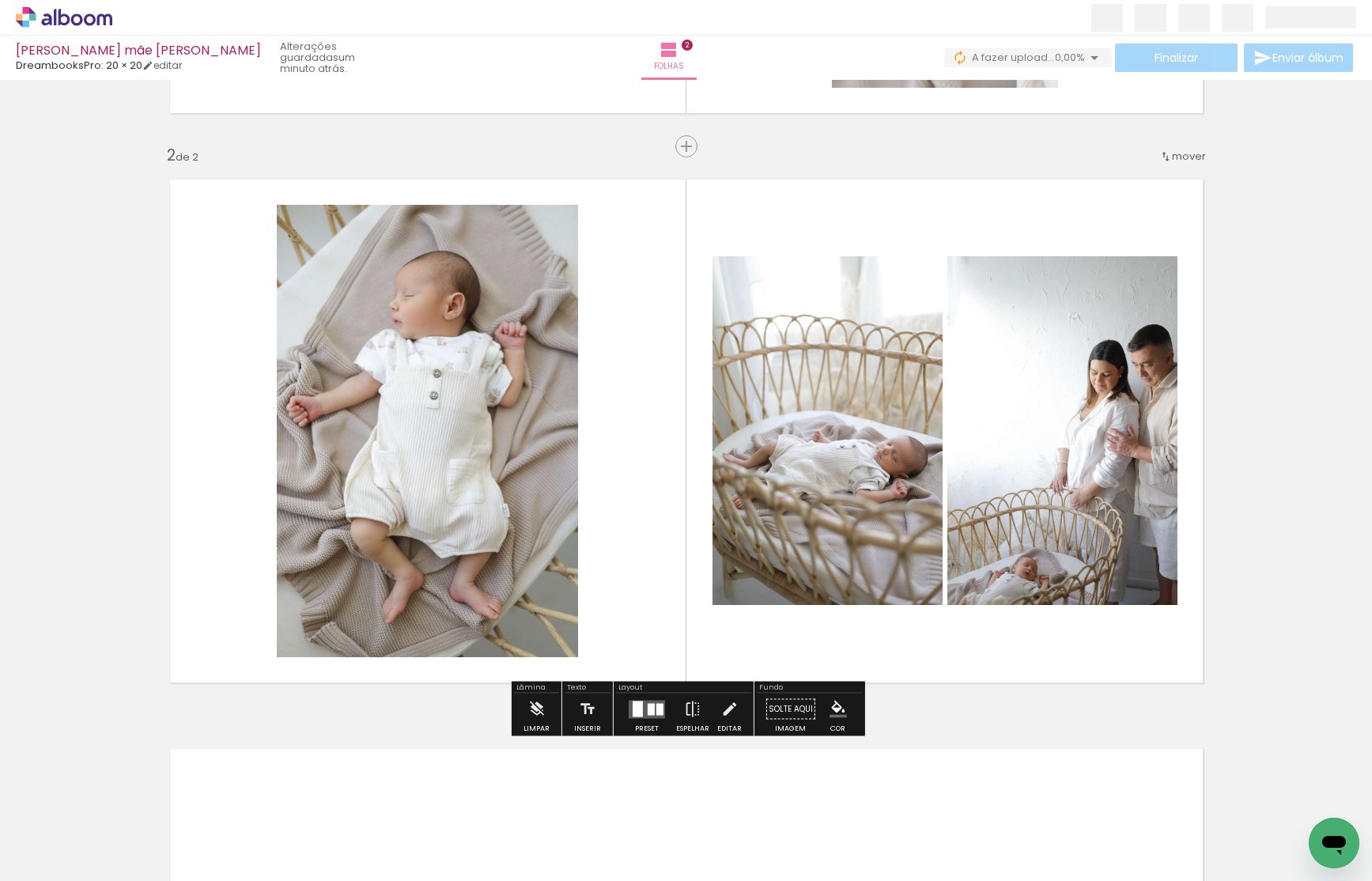
click at [650, 705] on div at bounding box center [651, 709] width 7 height 12
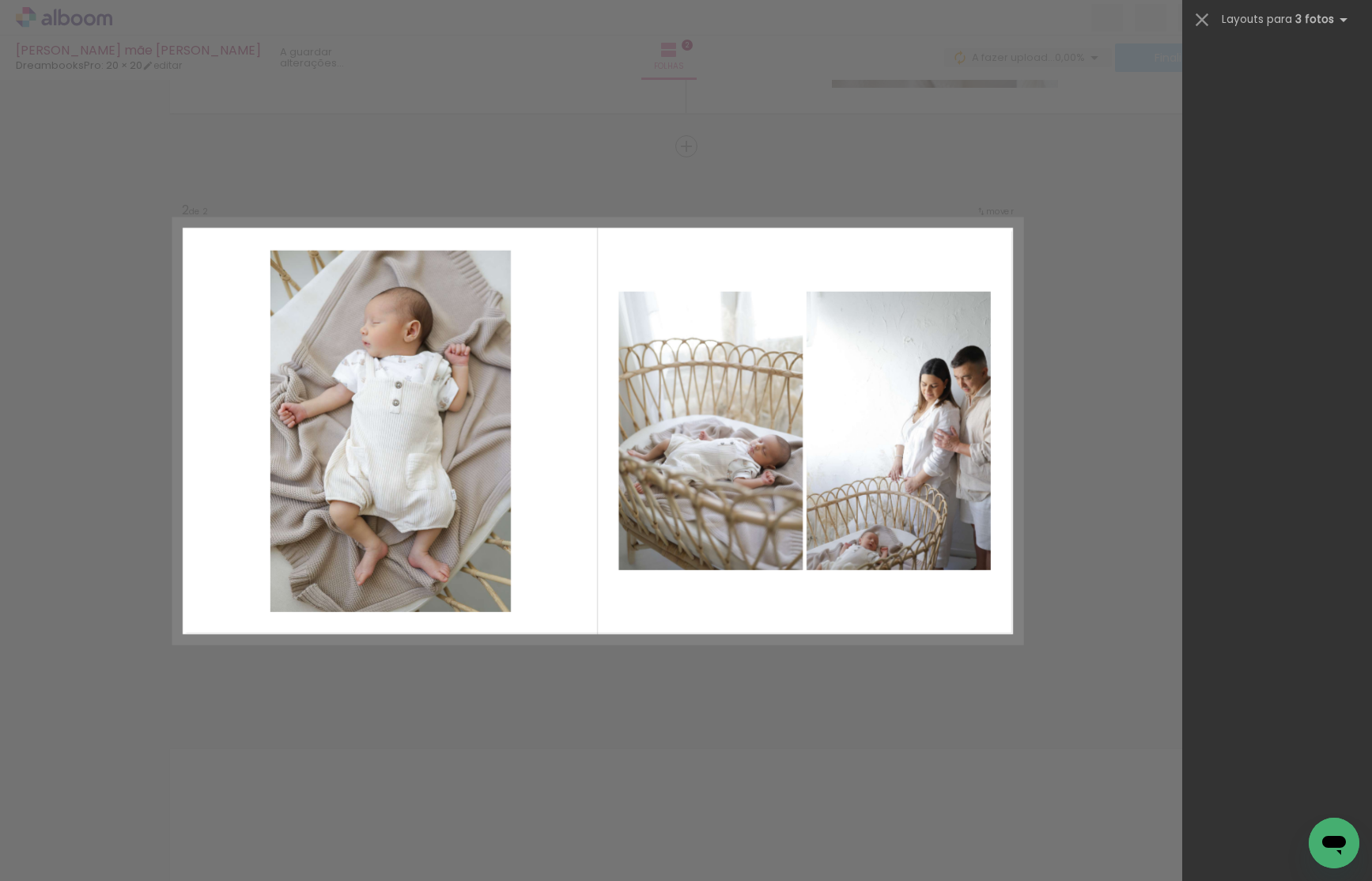
scroll to position [0, 0]
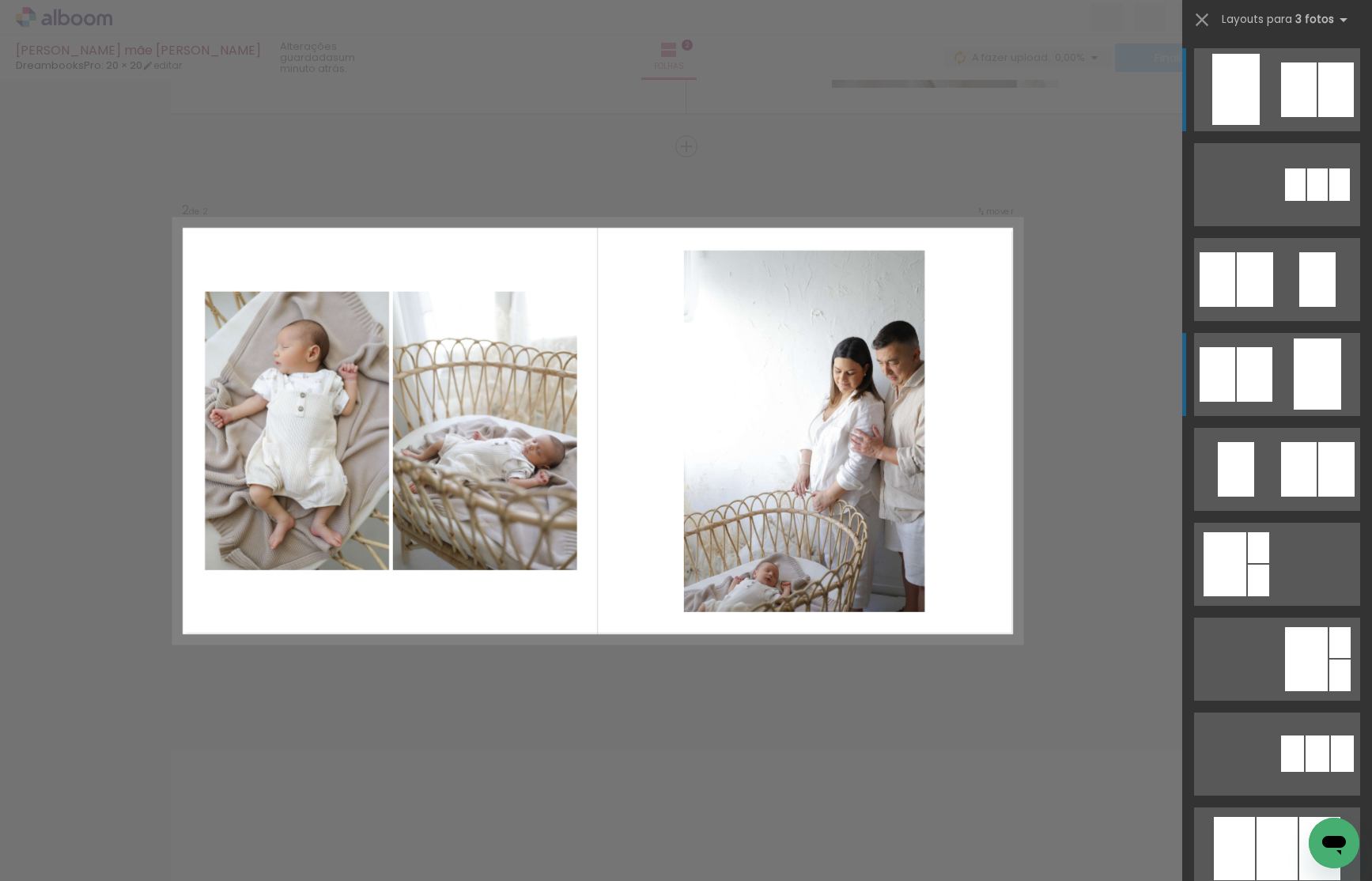
click at [1329, 201] on div at bounding box center [1340, 184] width 20 height 32
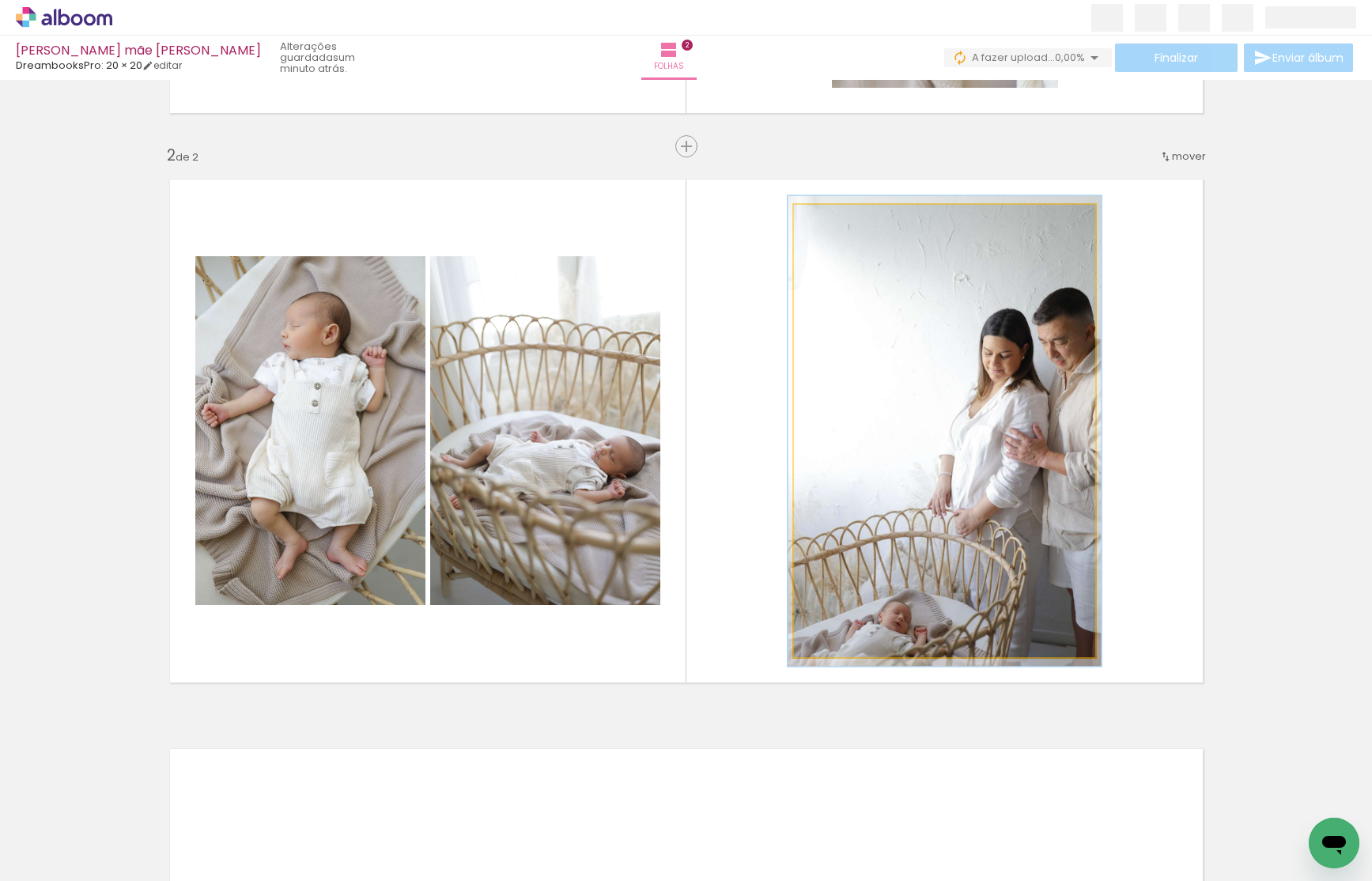
type paper-slider "104"
drag, startPoint x: 836, startPoint y: 222, endPoint x: 870, endPoint y: 265, distance: 54.8
click at [838, 224] on div at bounding box center [833, 222] width 26 height 26
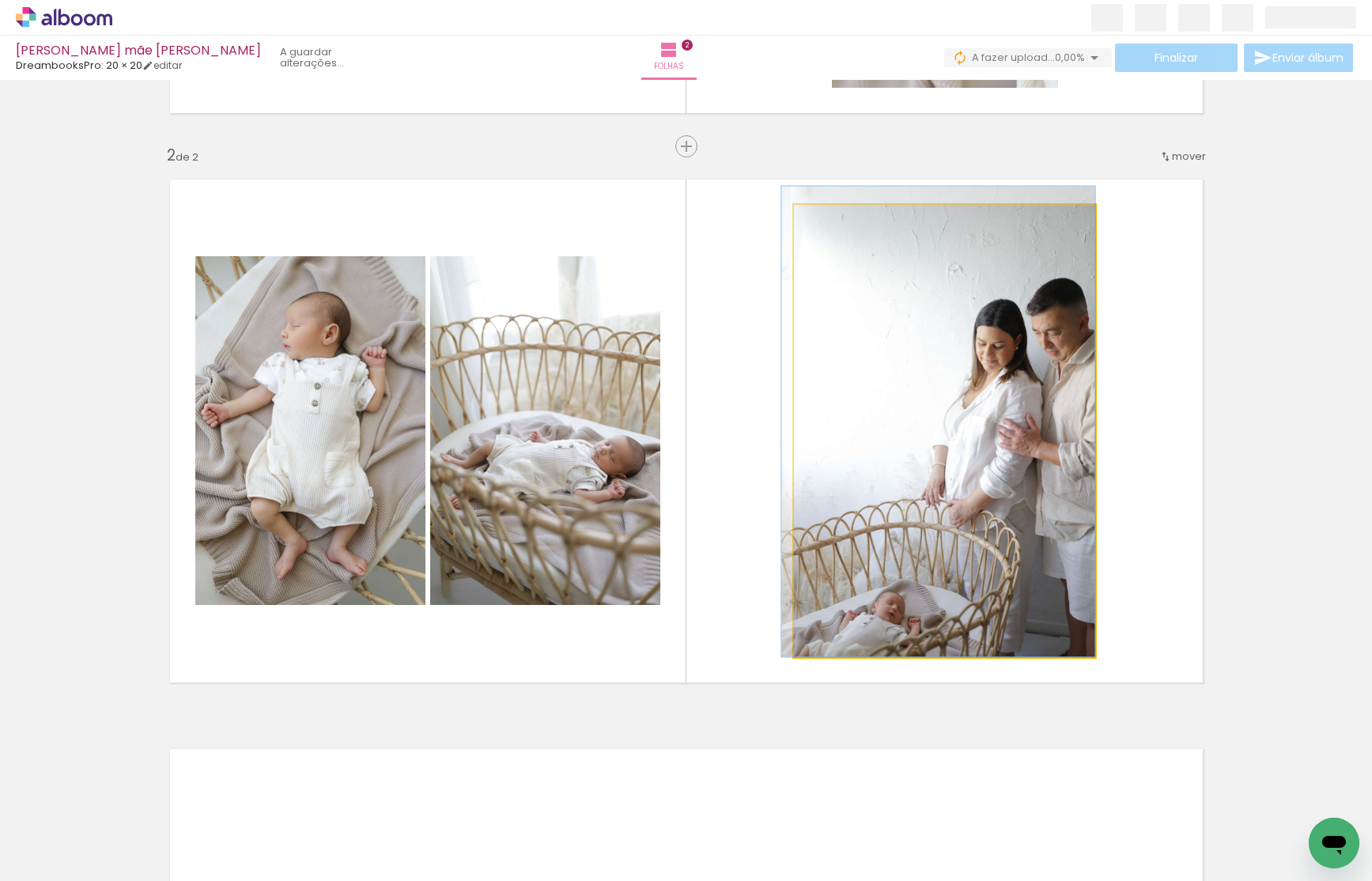
drag, startPoint x: 901, startPoint y: 335, endPoint x: 875, endPoint y: 282, distance: 59.0
click at [875, 283] on div at bounding box center [938, 422] width 313 height 470
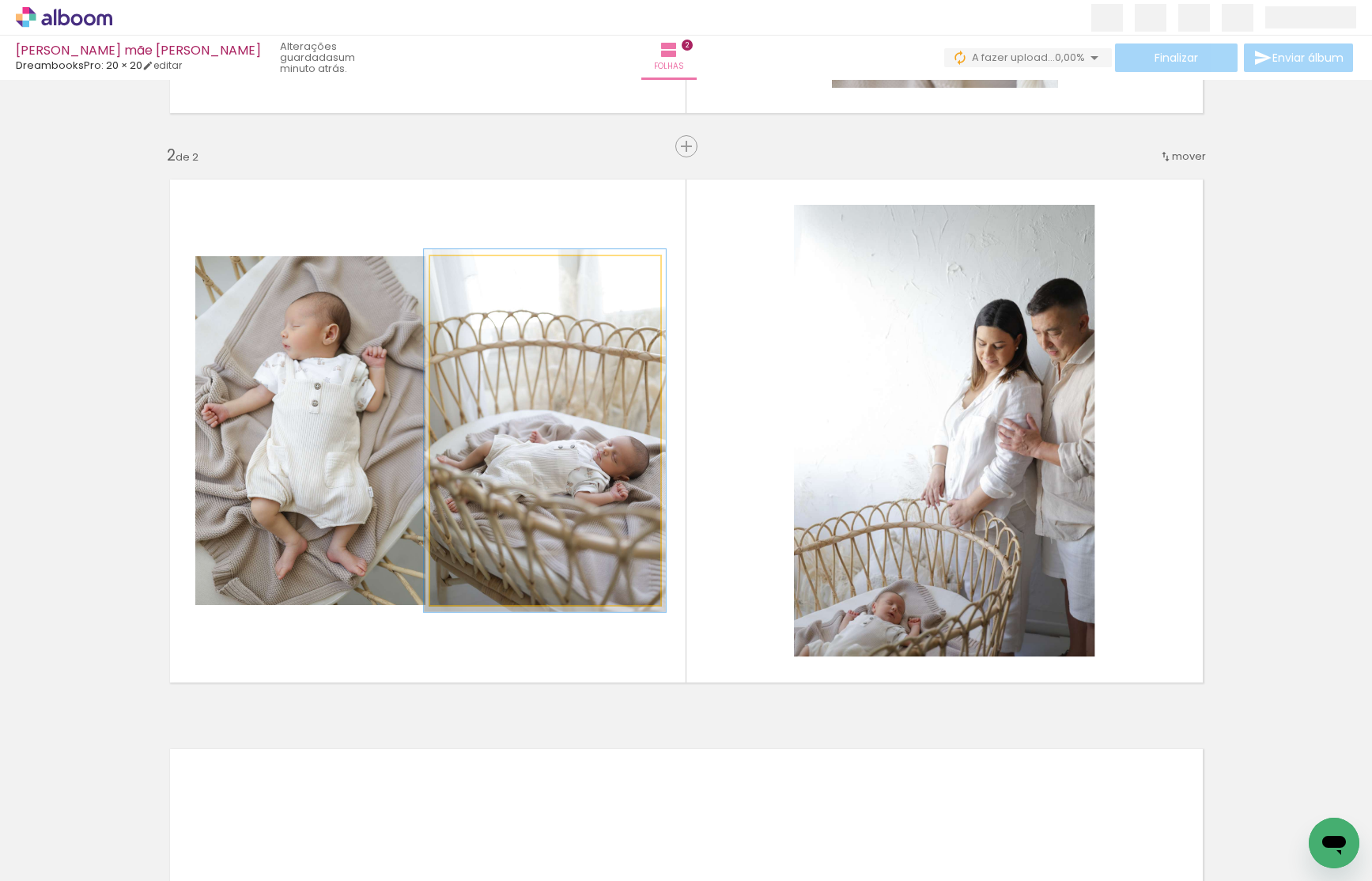
type paper-slider "104"
click at [473, 277] on div at bounding box center [468, 272] width 15 height 15
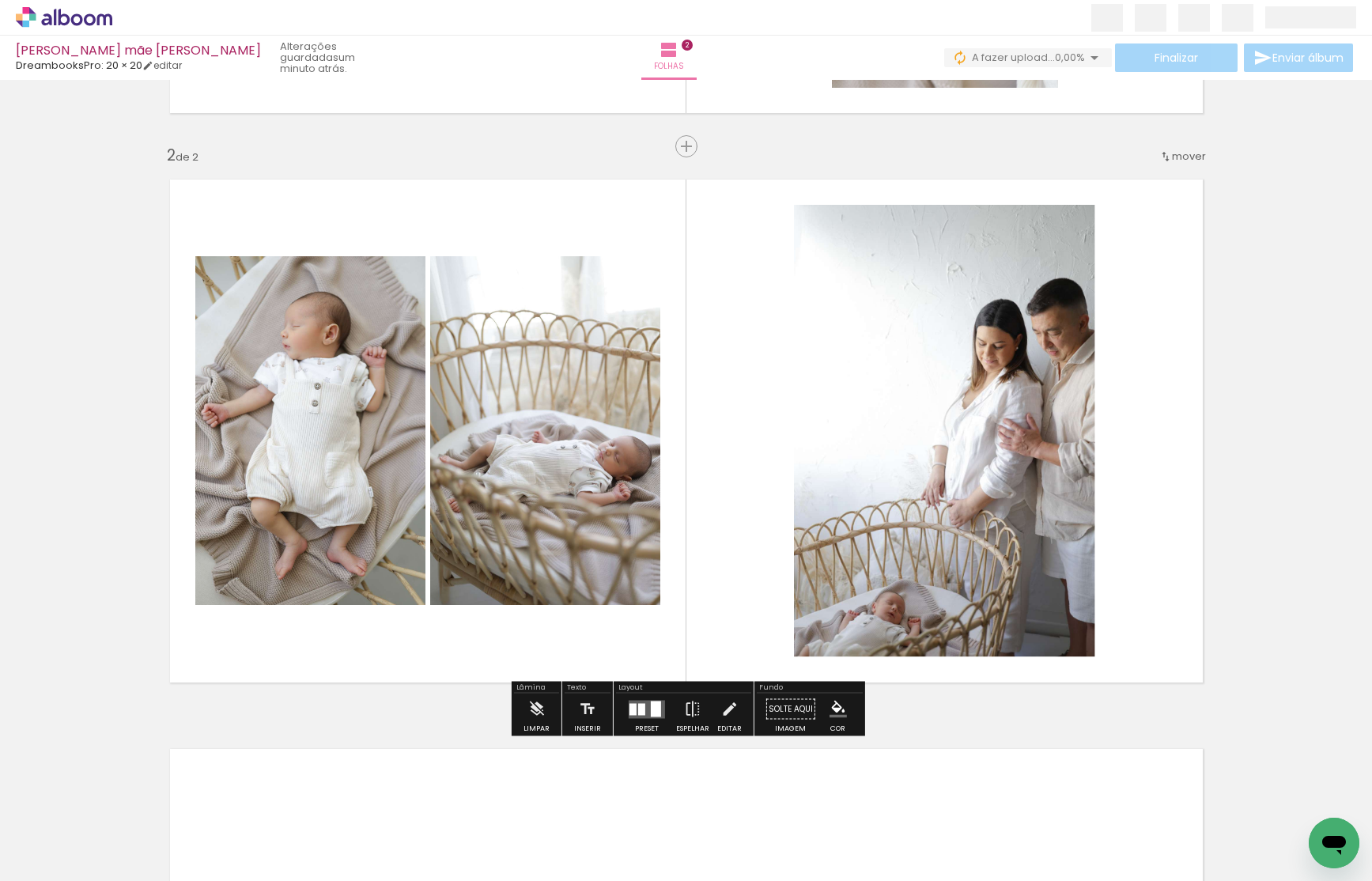
click at [314, 378] on quentale-photo at bounding box center [311, 430] width 230 height 349
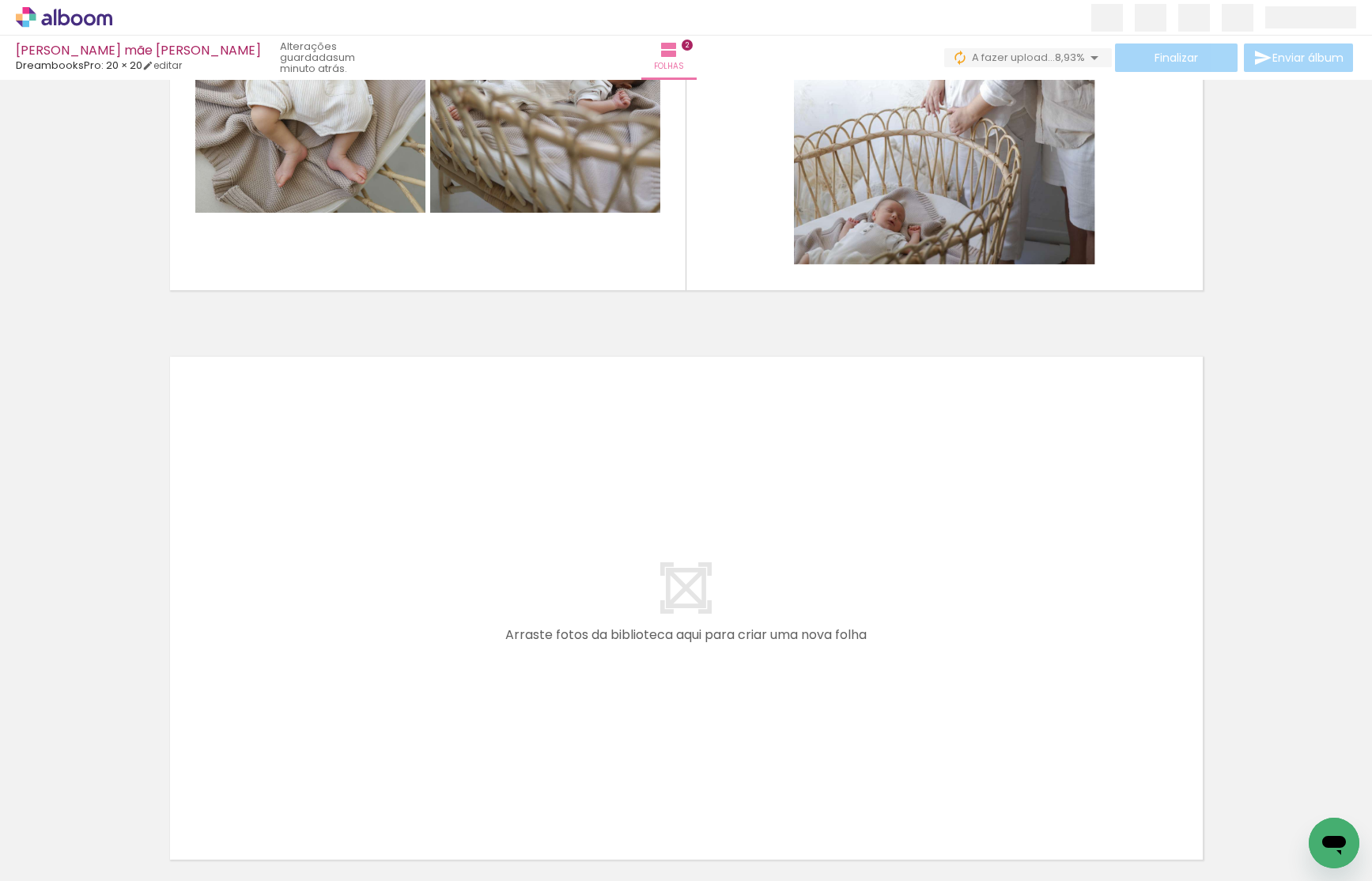
scroll to position [0, 810]
click at [544, 540] on quentale-workspace at bounding box center [686, 440] width 1372 height 881
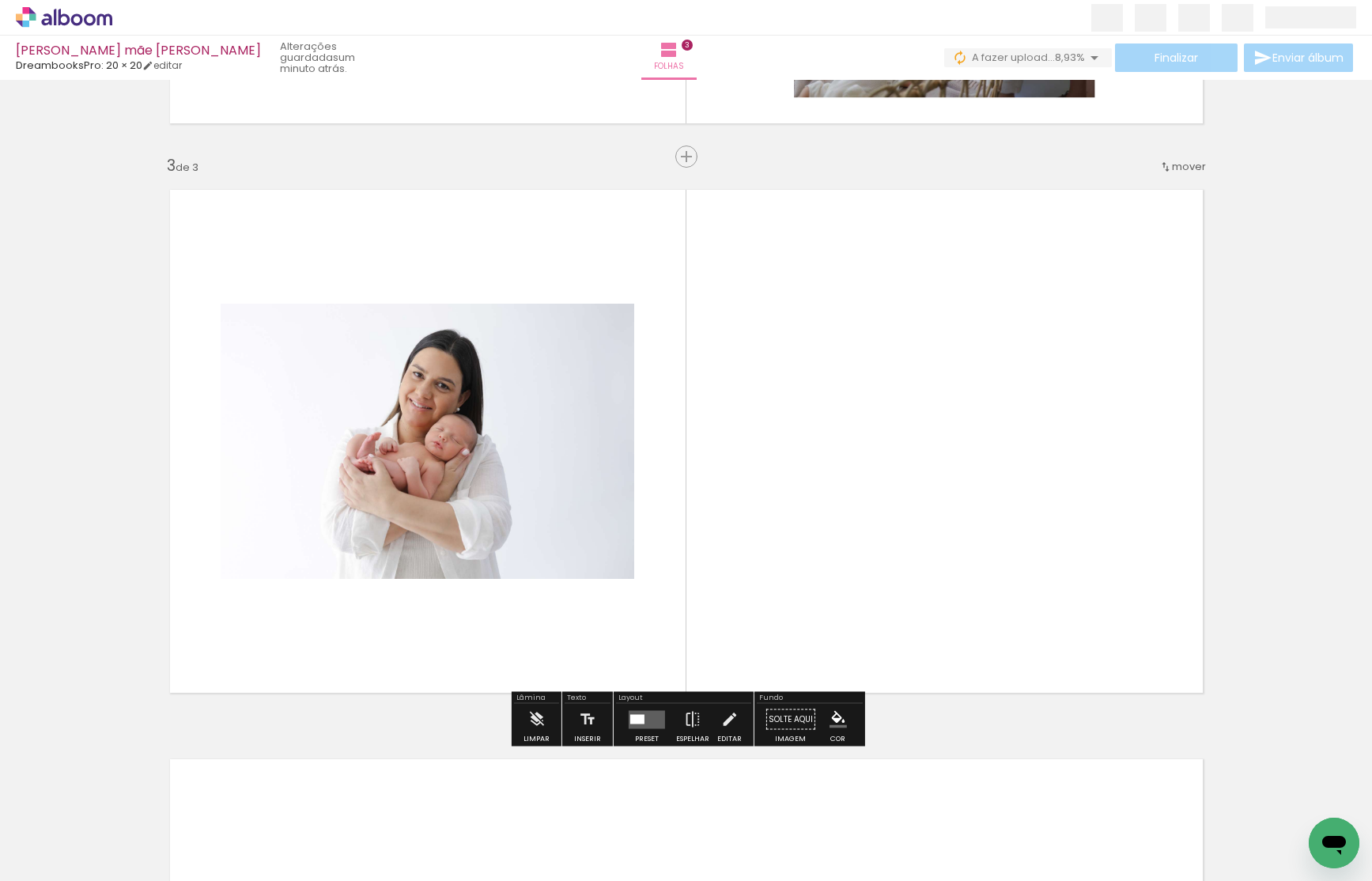
scroll to position [1099, 0]
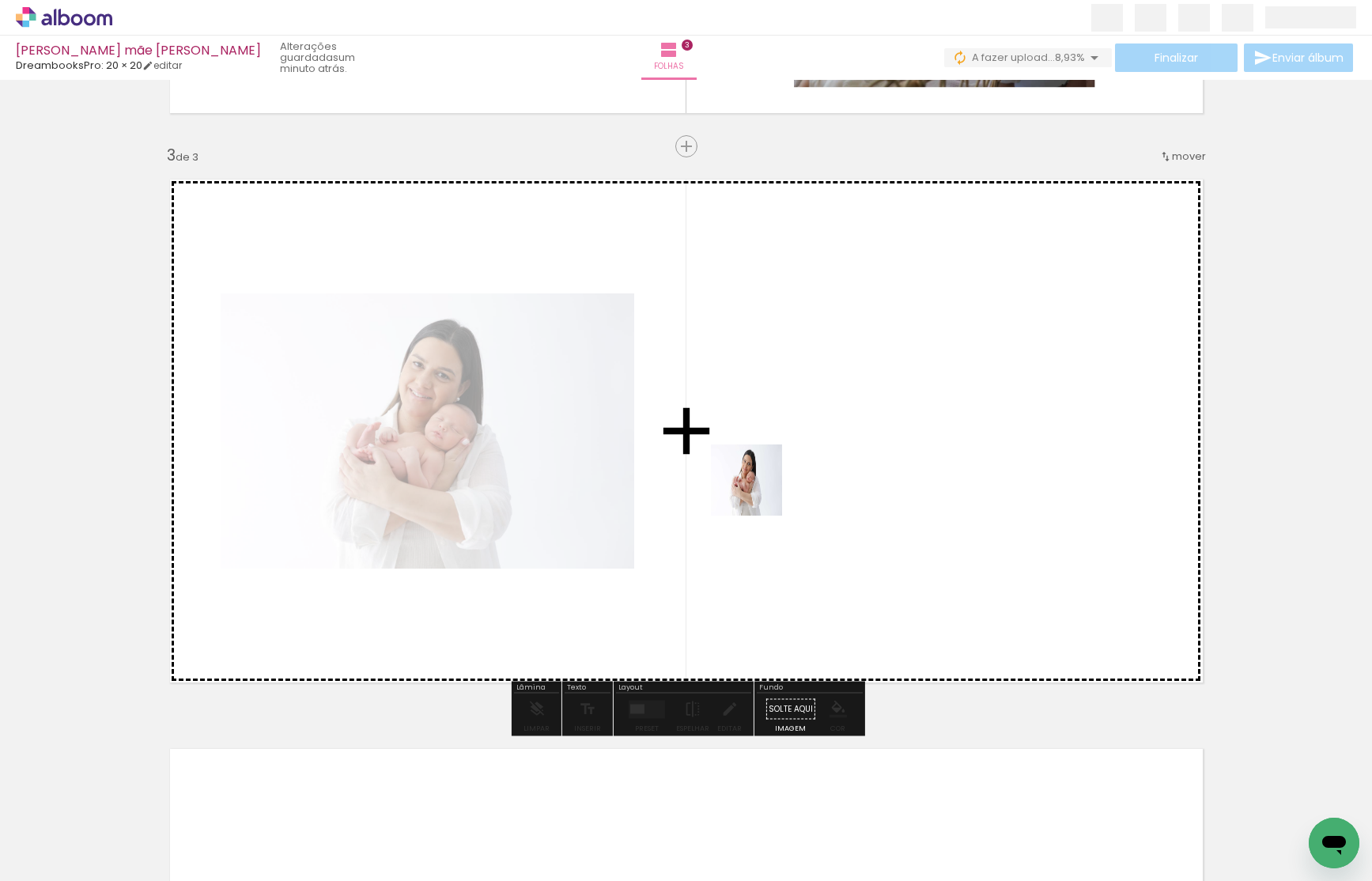
click at [764, 458] on quentale-workspace at bounding box center [686, 440] width 1372 height 881
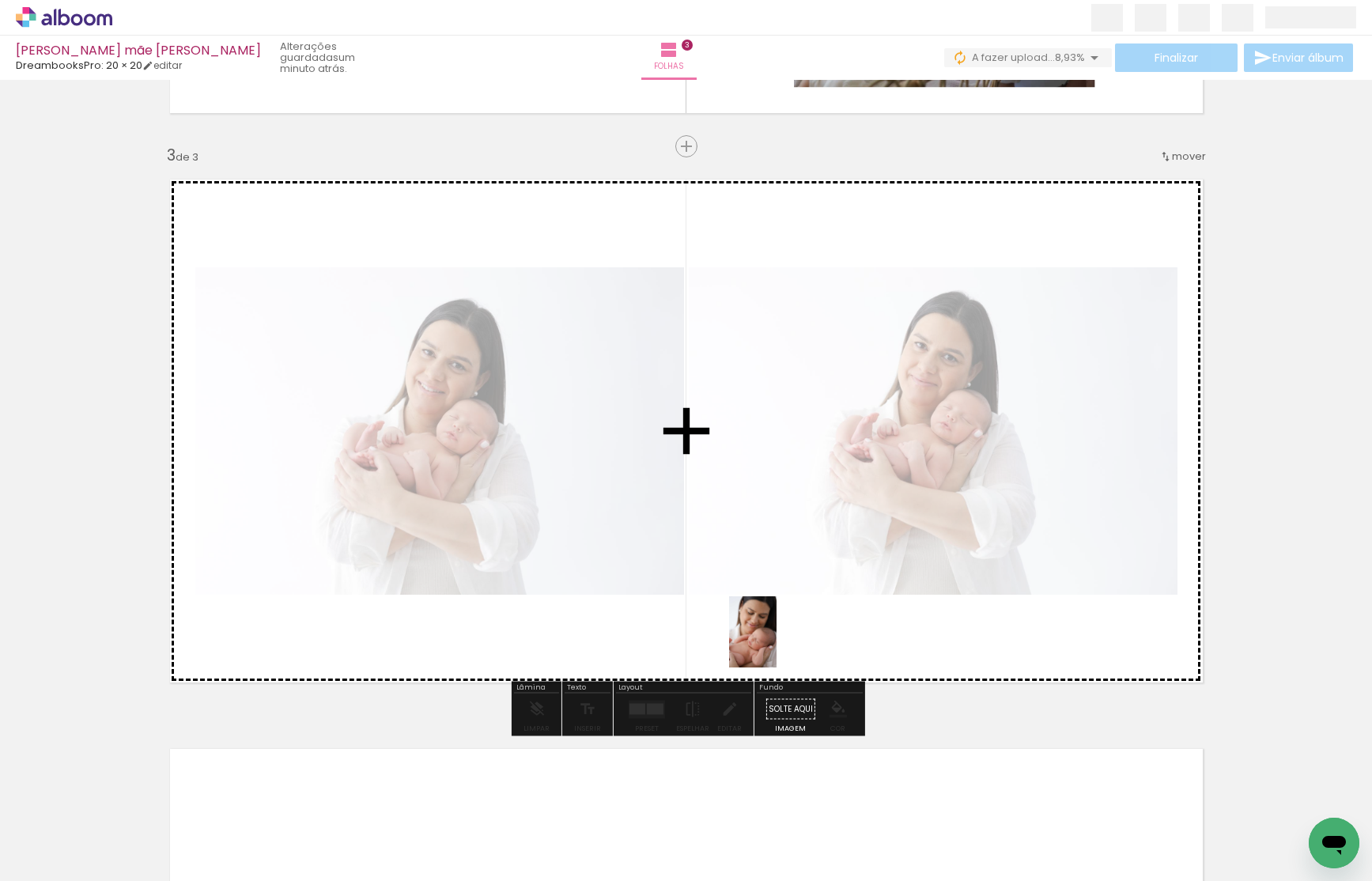
drag, startPoint x: 854, startPoint y: 812, endPoint x: 770, endPoint y: 633, distance: 197.7
click at [773, 637] on quentale-workspace at bounding box center [686, 440] width 1372 height 881
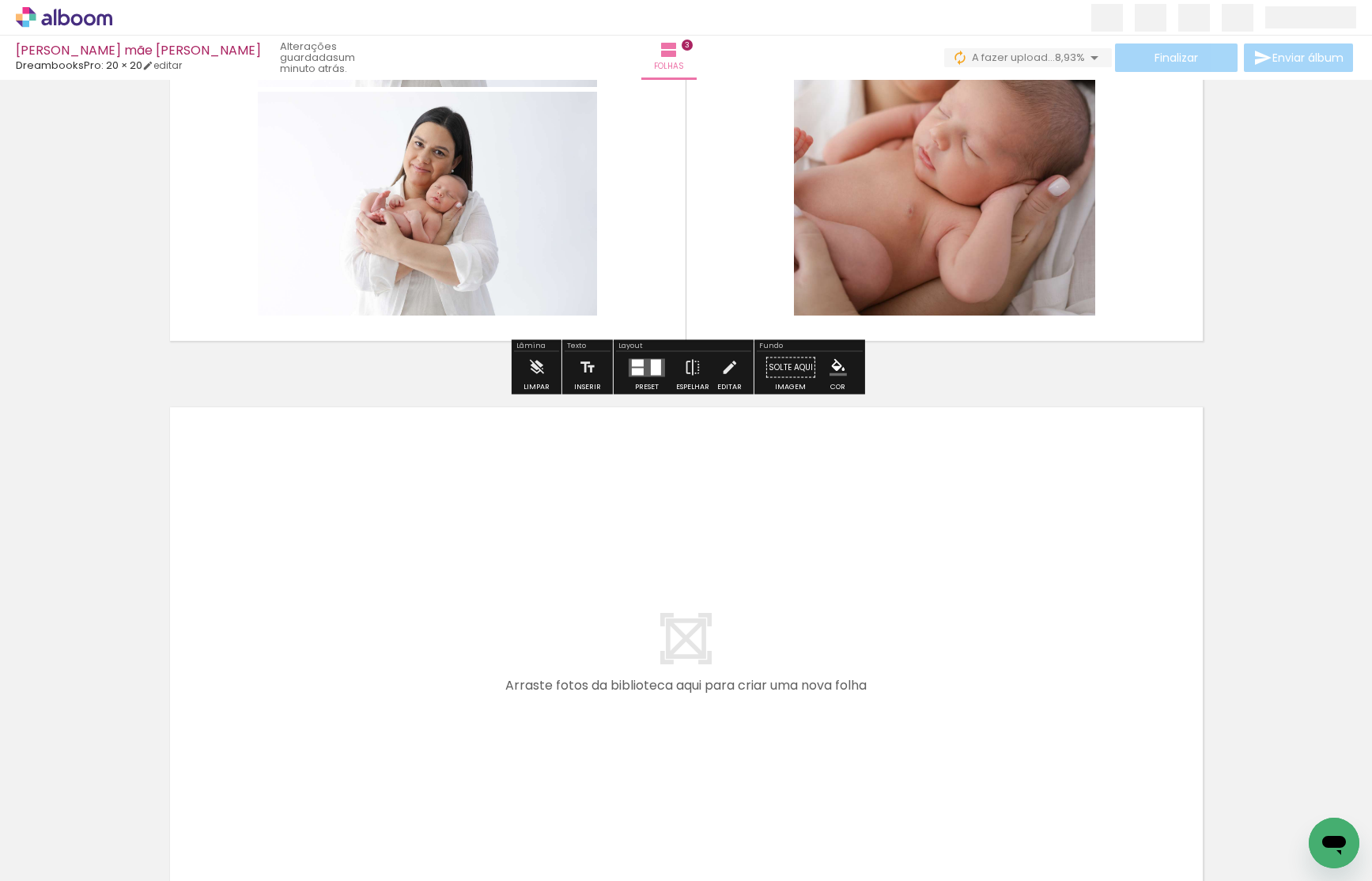
scroll to position [0, 1464]
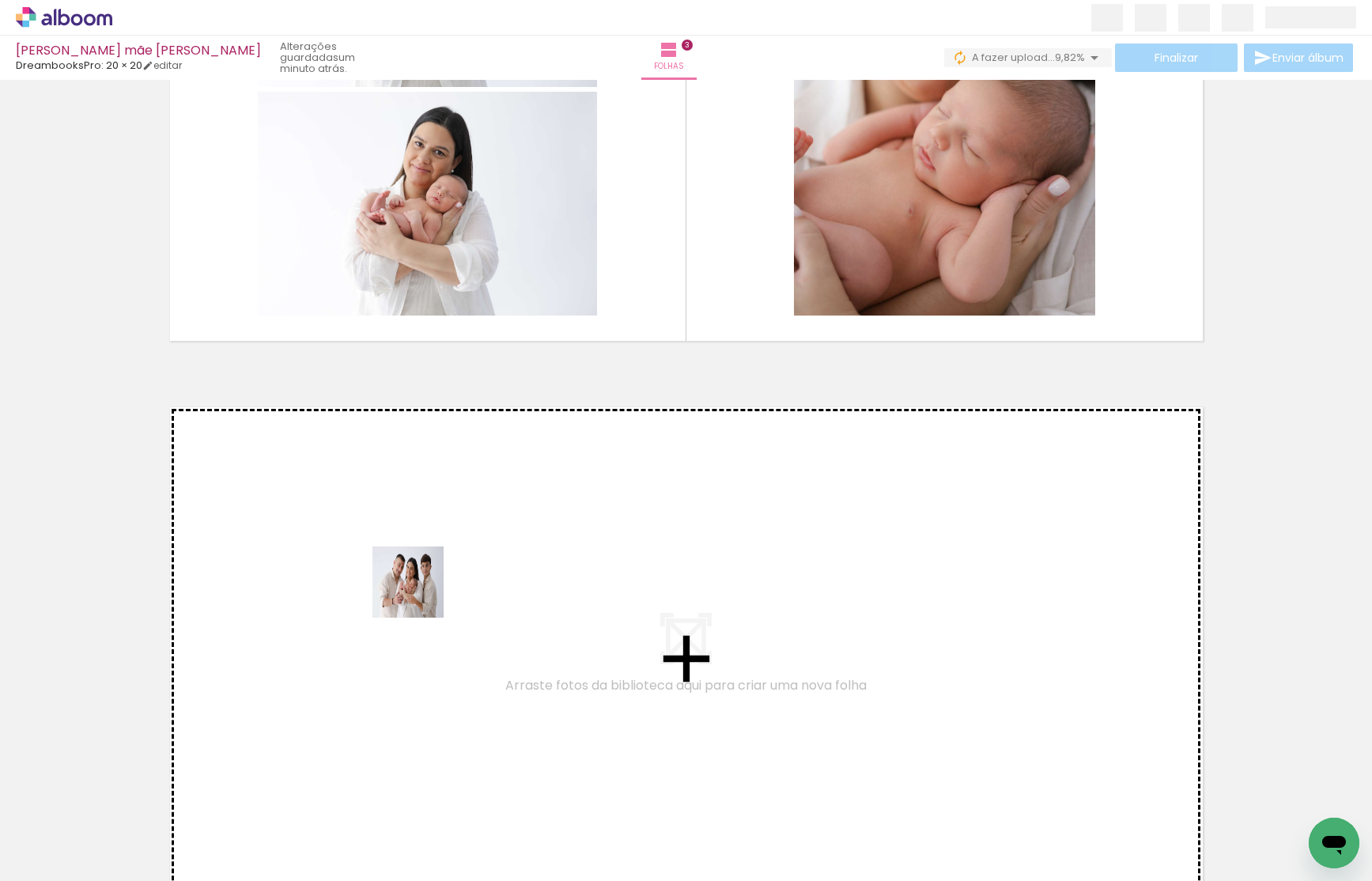
click at [416, 576] on quentale-workspace at bounding box center [686, 440] width 1372 height 881
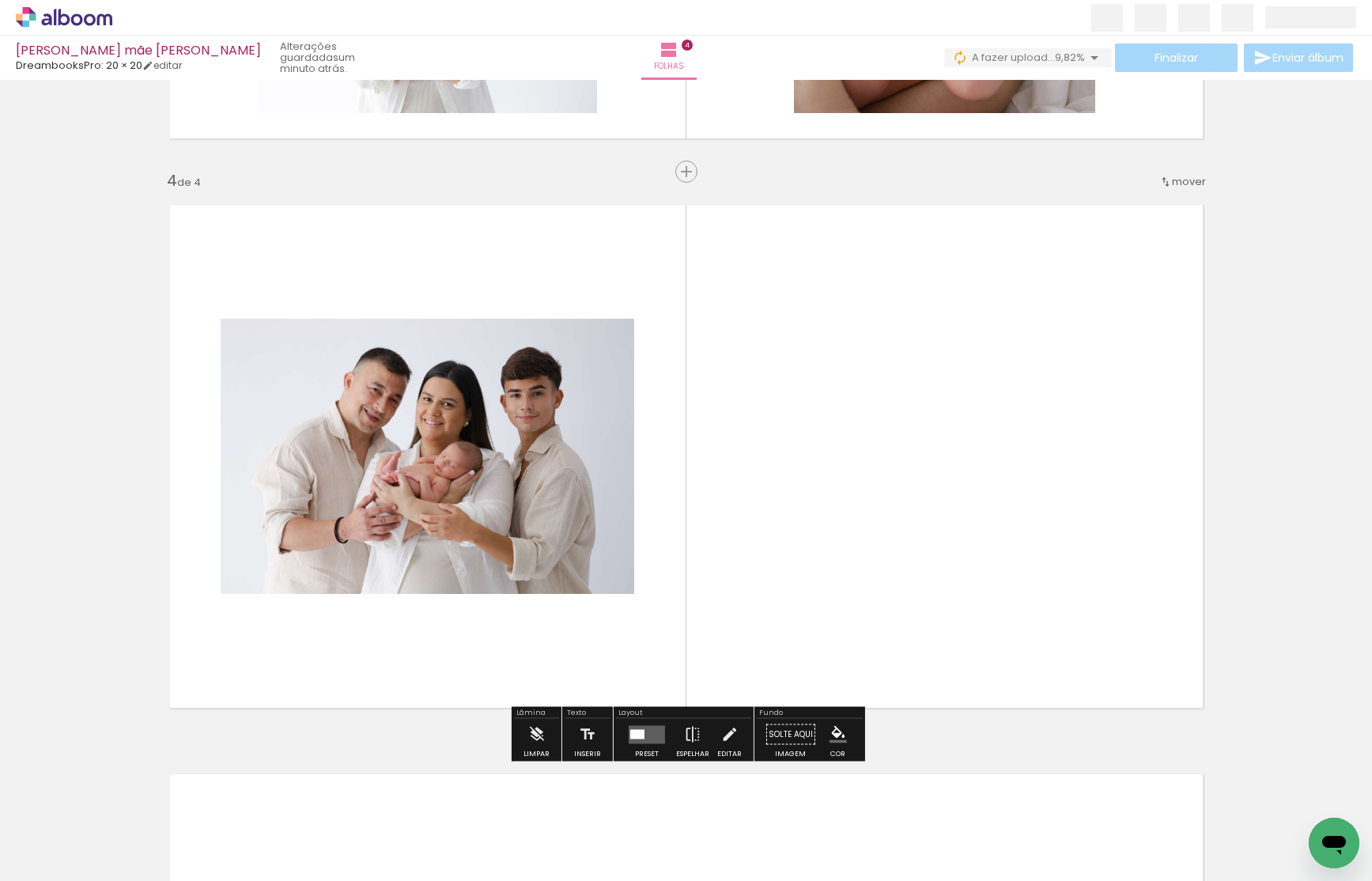
scroll to position [1669, 0]
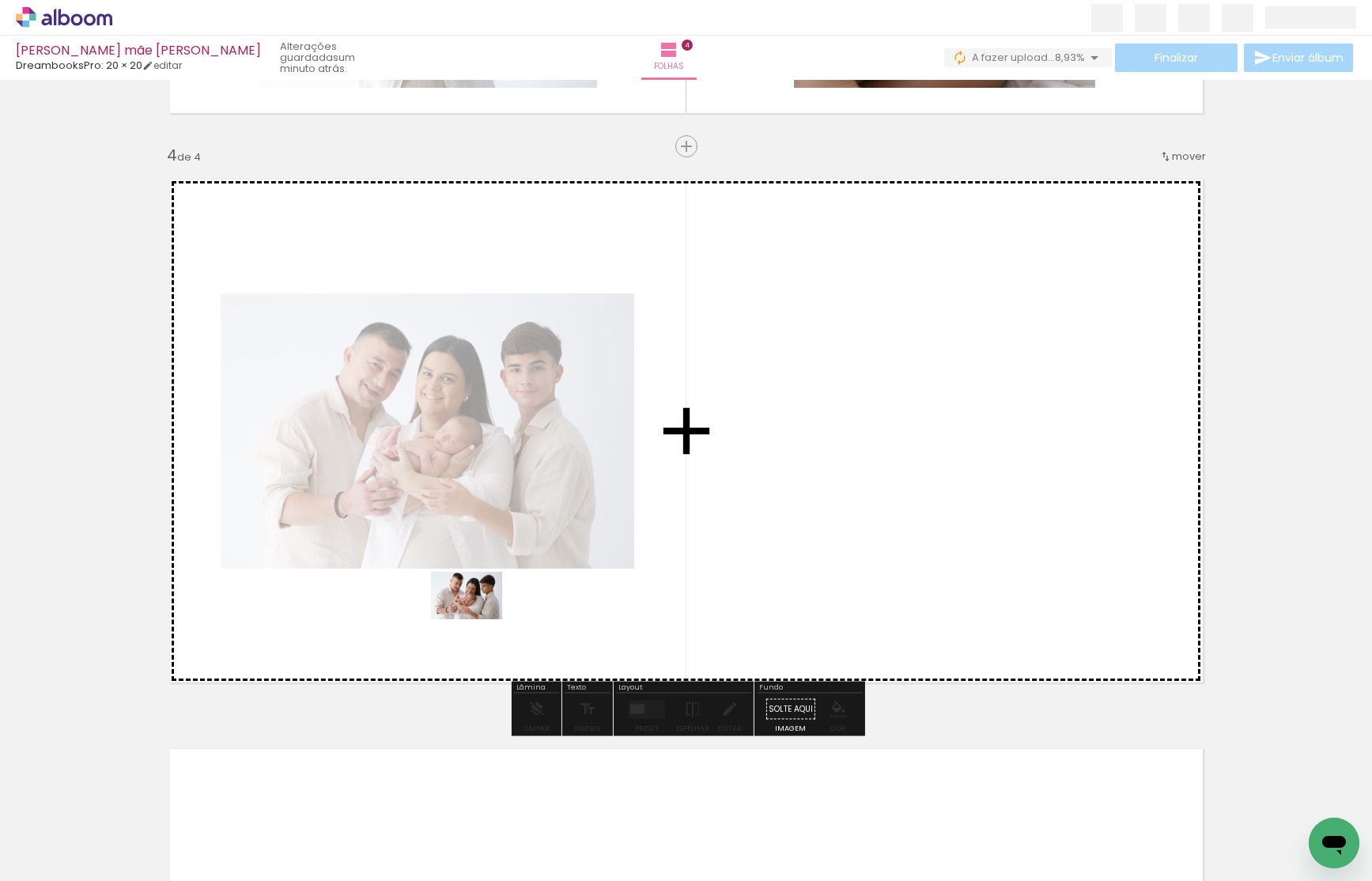
drag, startPoint x: 553, startPoint y: 826, endPoint x: 479, endPoint y: 620, distance: 218.9
click at [479, 620] on quentale-workspace at bounding box center [686, 440] width 1372 height 881
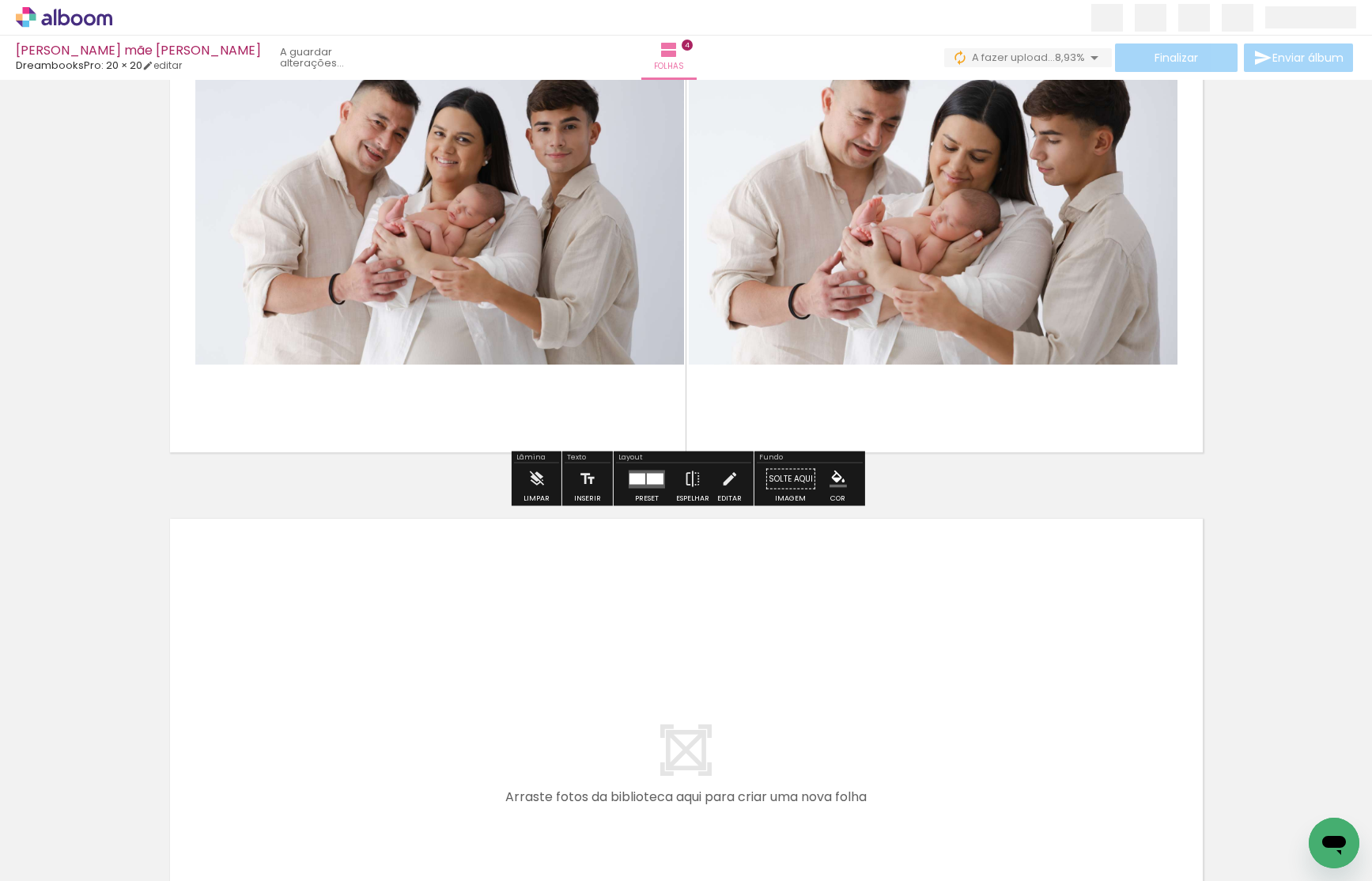
scroll to position [1969, 0]
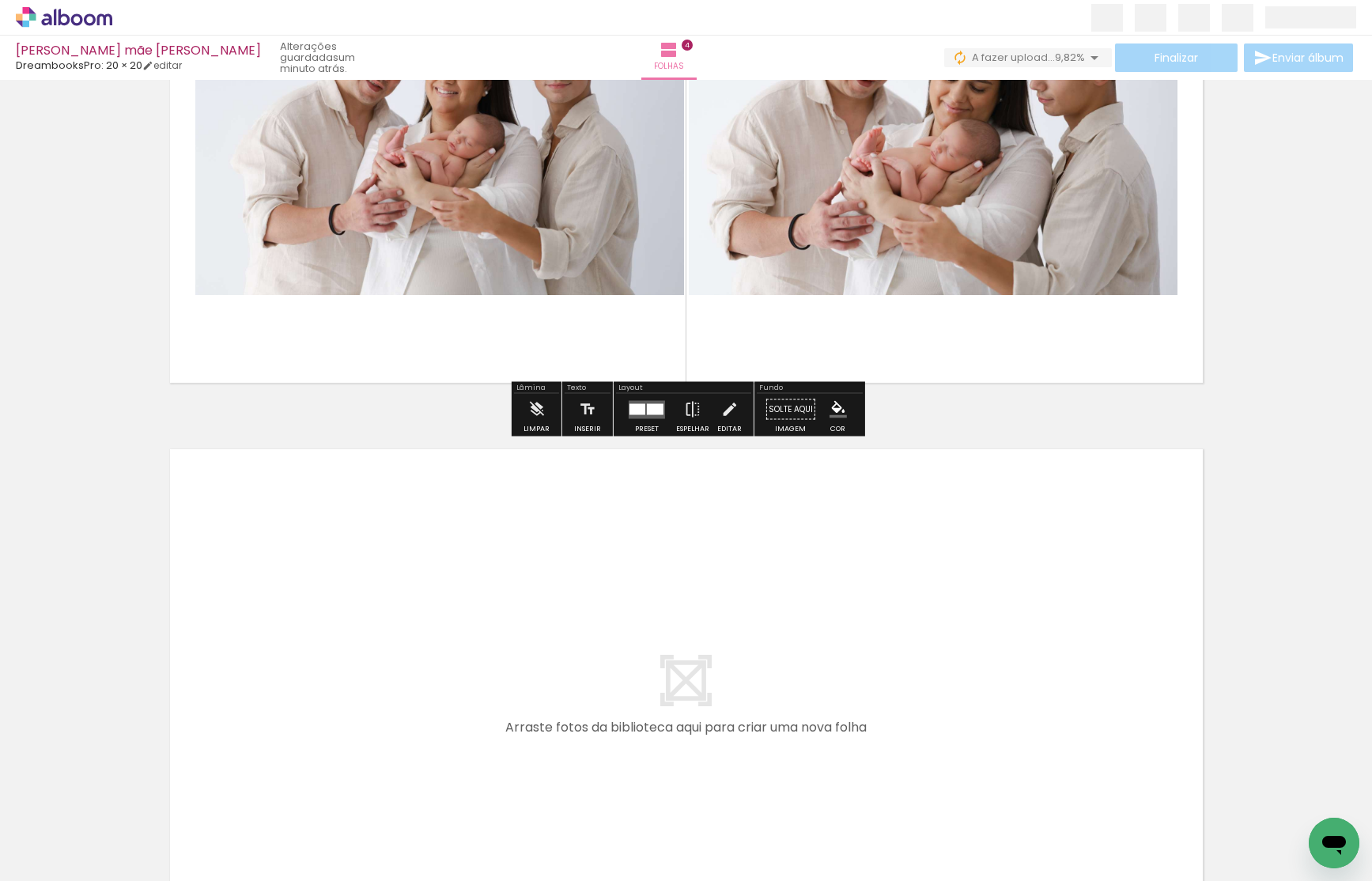
drag, startPoint x: 723, startPoint y: 828, endPoint x: 700, endPoint y: 644, distance: 185.4
click at [700, 644] on quentale-workspace at bounding box center [686, 440] width 1372 height 881
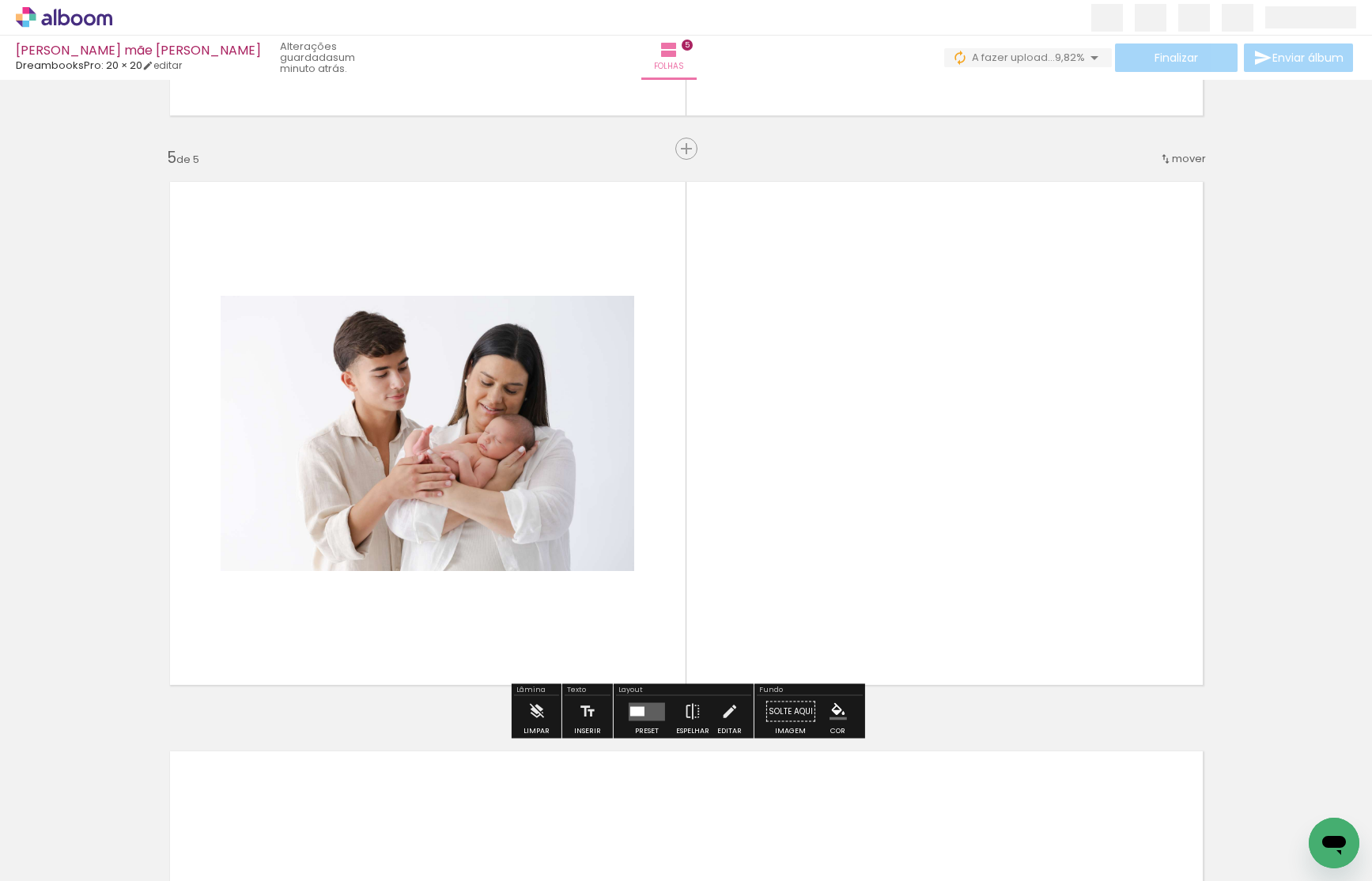
scroll to position [2238, 0]
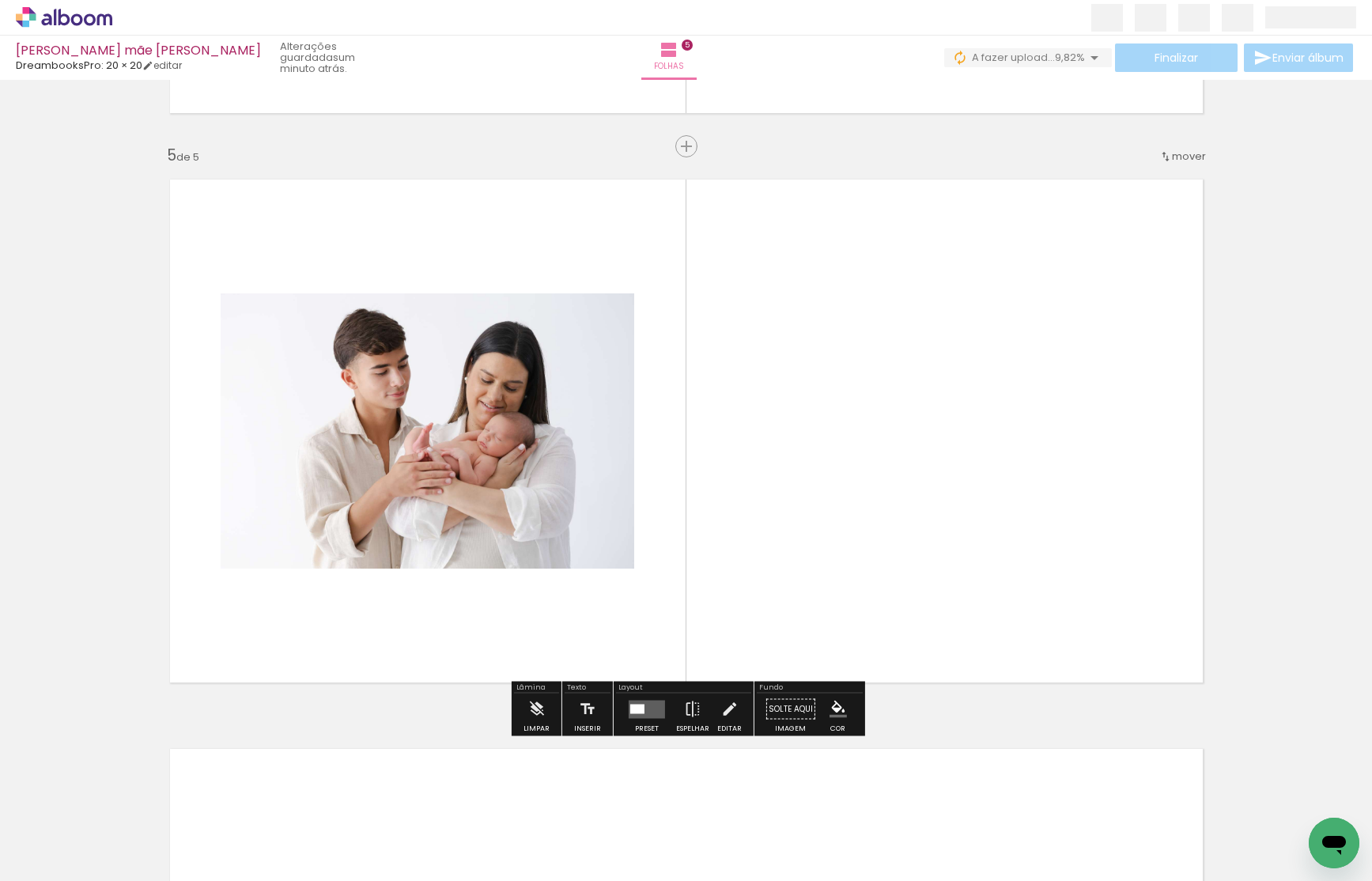
click at [857, 522] on quentale-workspace at bounding box center [686, 440] width 1372 height 881
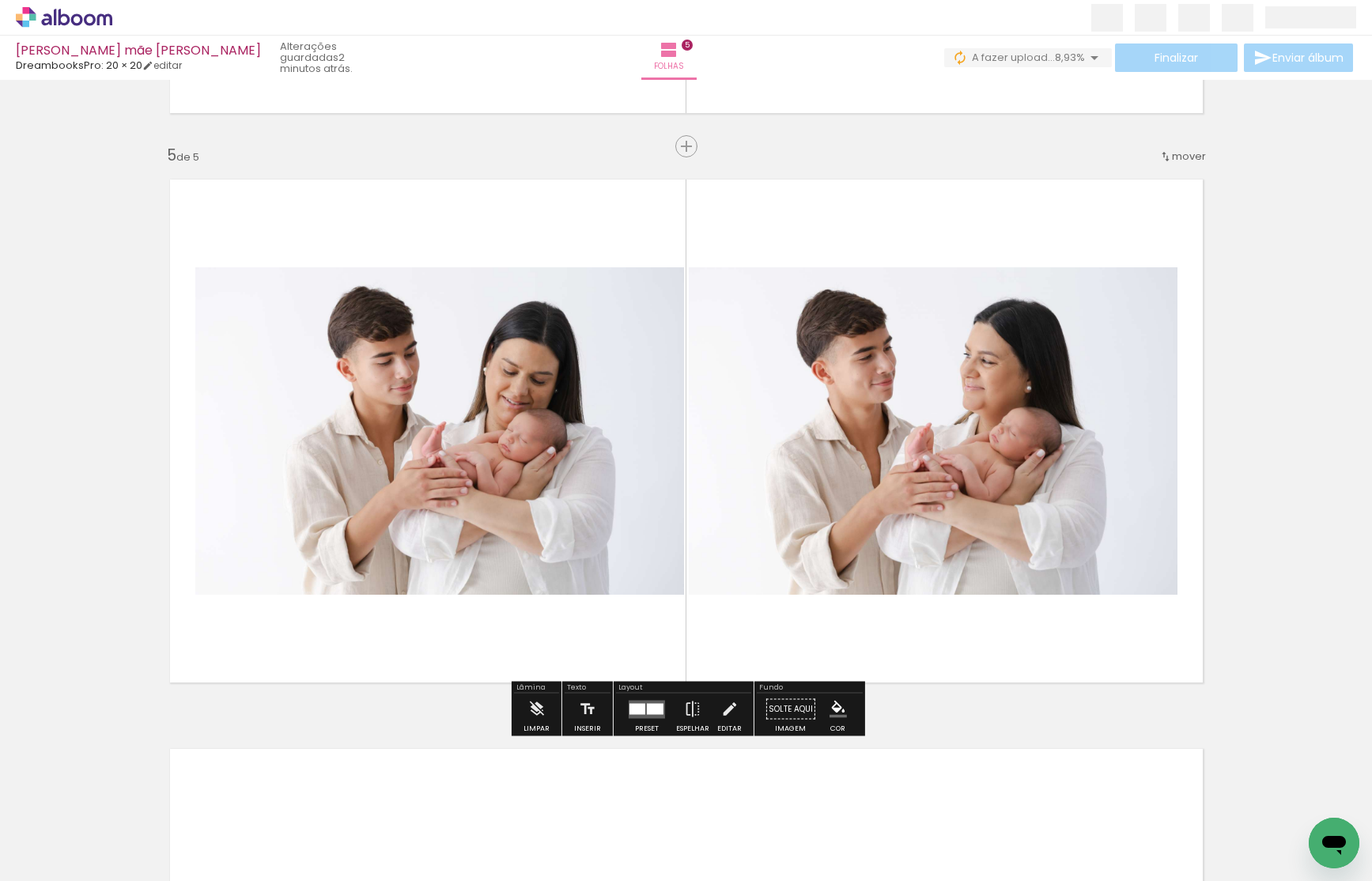
scroll to position [2703, 0]
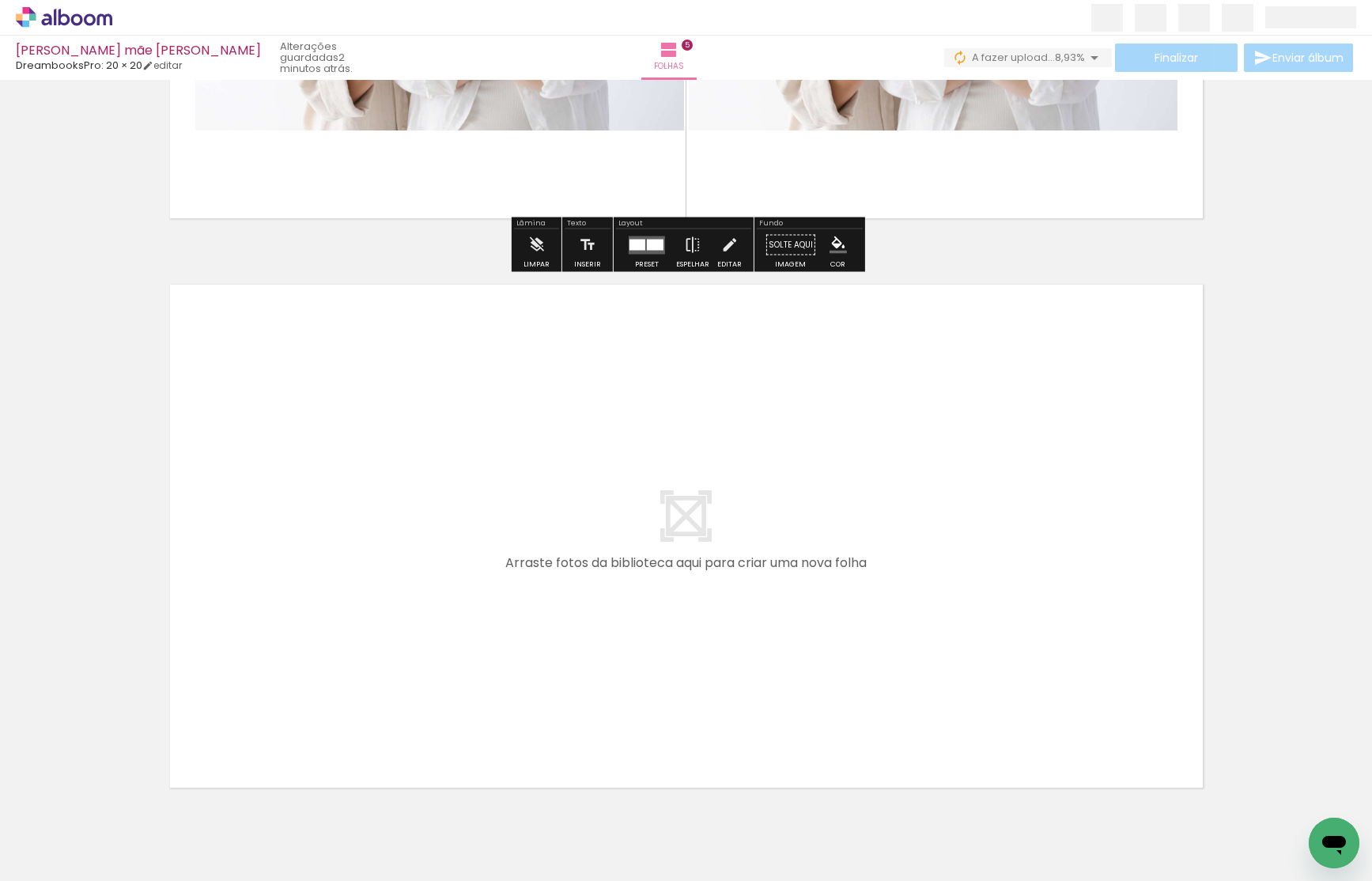
drag, startPoint x: 794, startPoint y: 827, endPoint x: 787, endPoint y: 582, distance: 245.1
click at [787, 582] on quentale-workspace at bounding box center [686, 440] width 1372 height 881
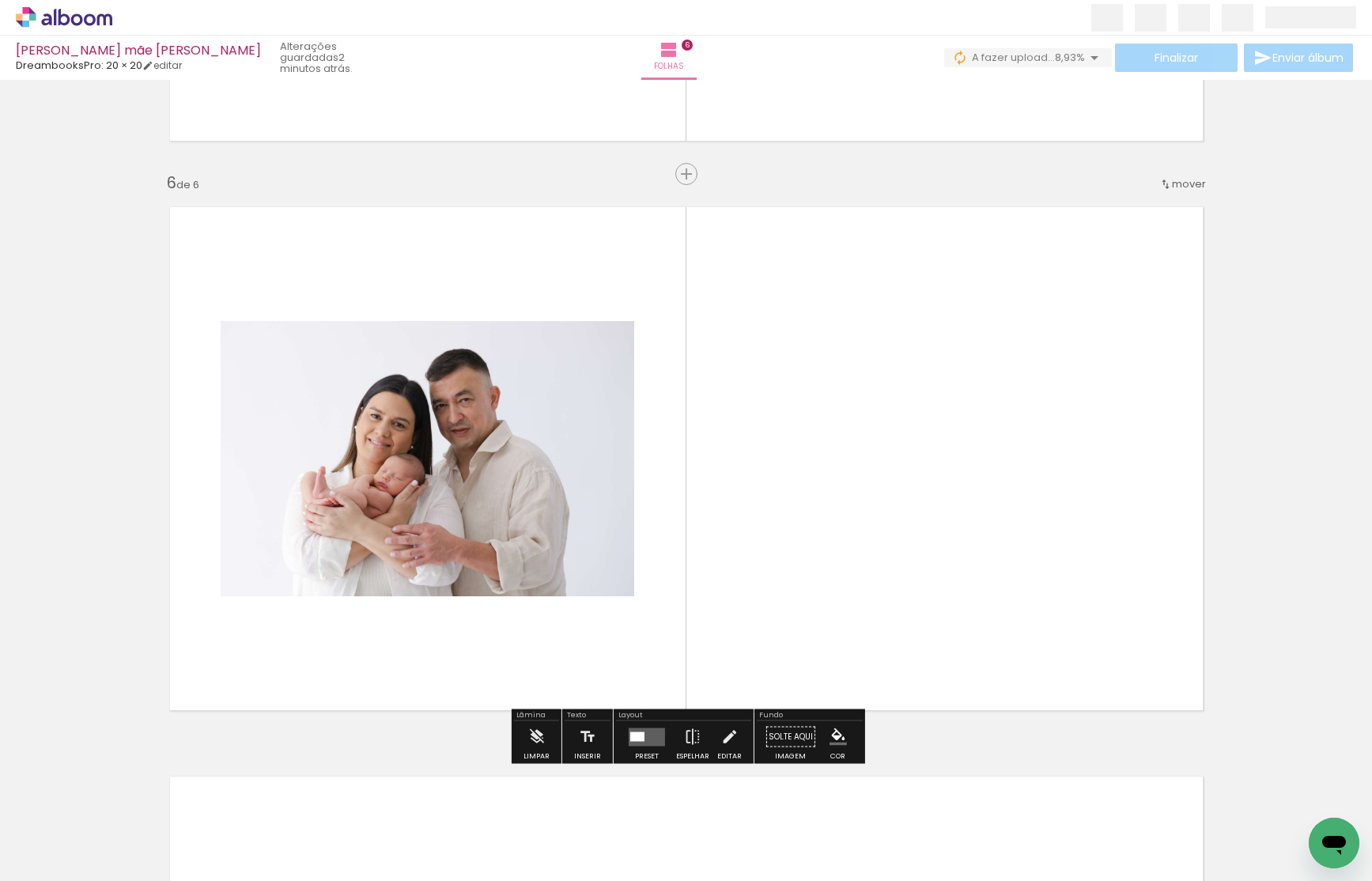
scroll to position [2808, 0]
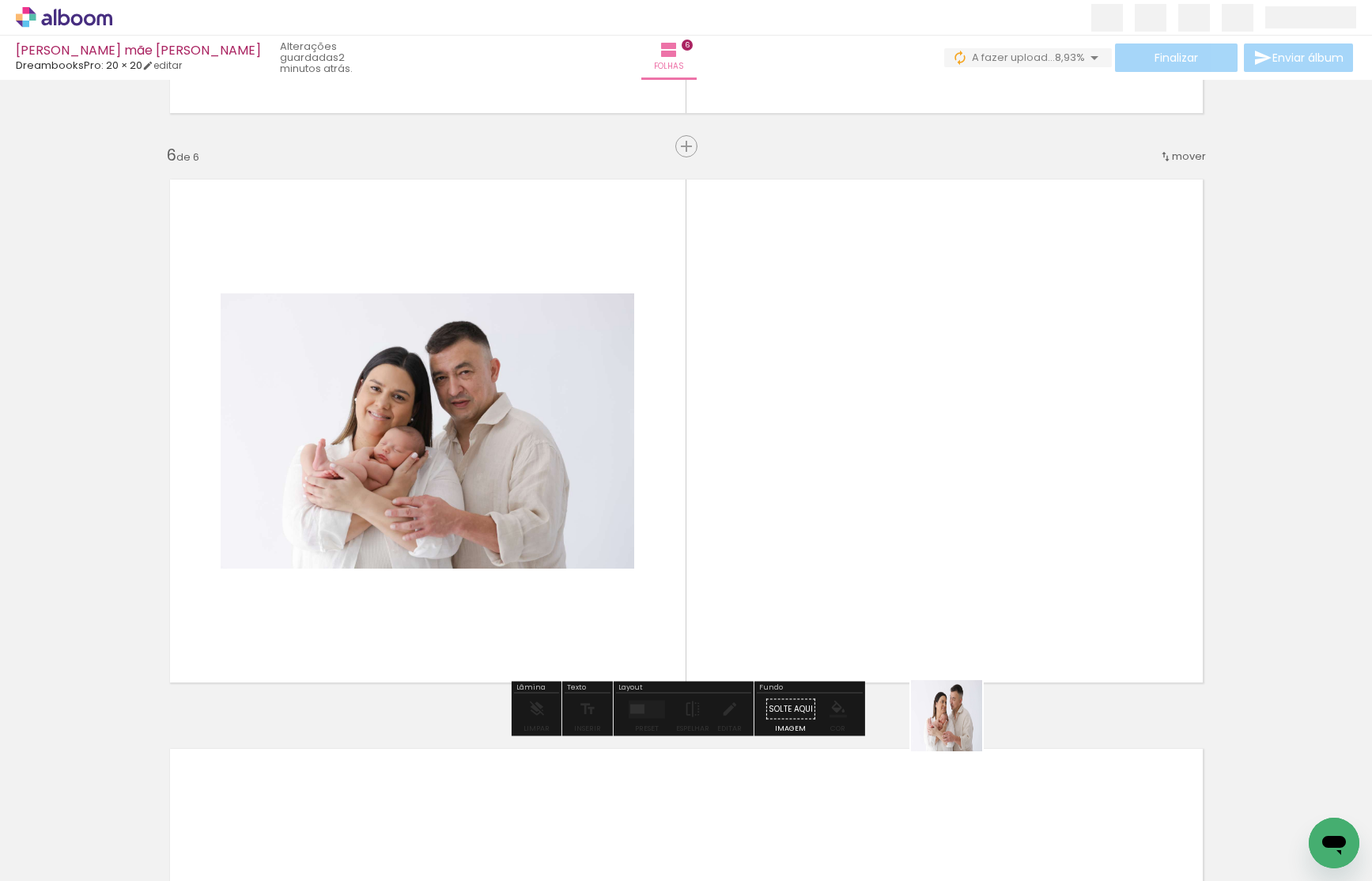
click at [915, 512] on quentale-workspace at bounding box center [686, 440] width 1372 height 881
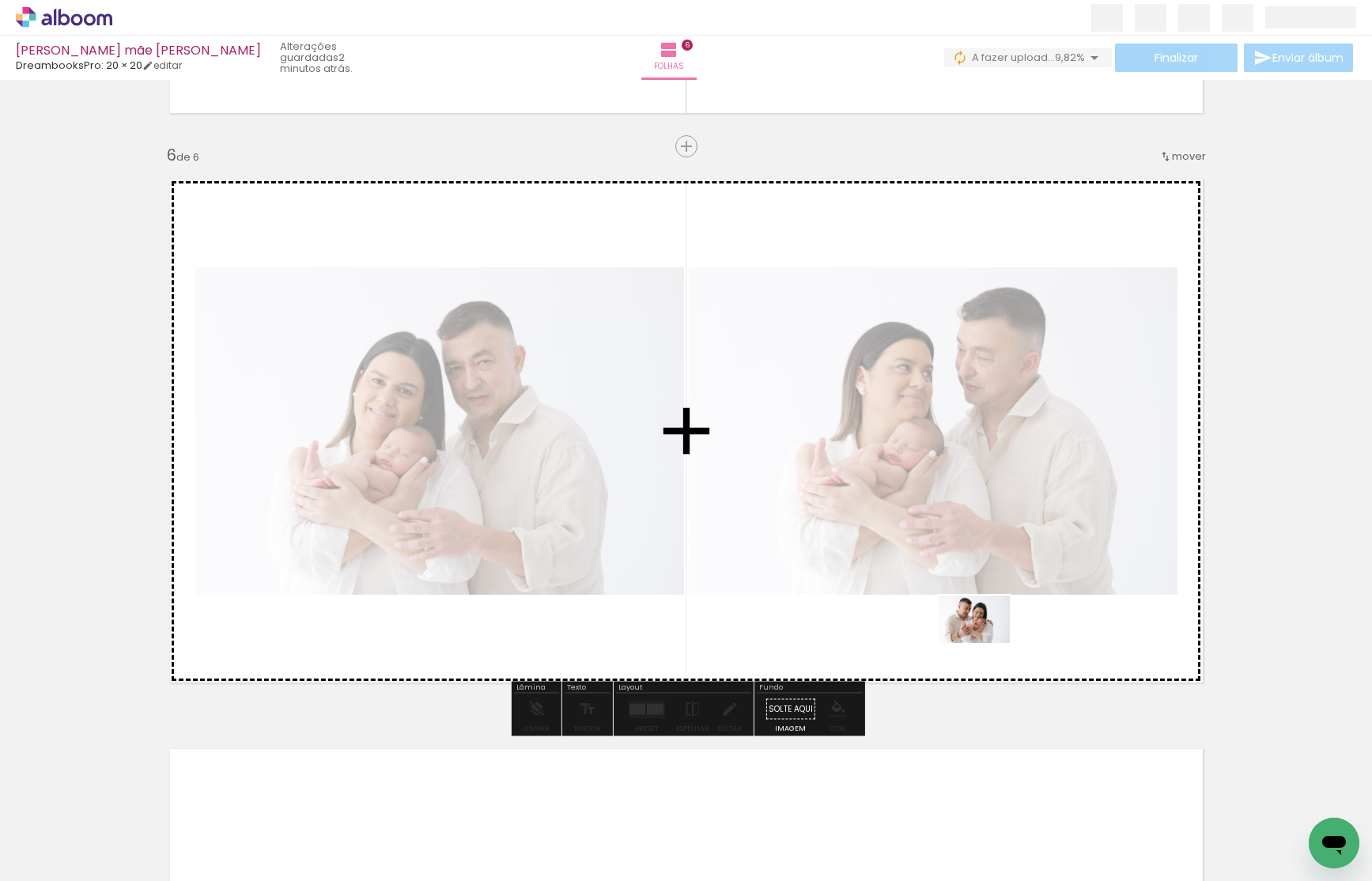
drag, startPoint x: 1136, startPoint y: 816, endPoint x: 982, endPoint y: 639, distance: 234.6
click at [985, 639] on quentale-workspace at bounding box center [686, 440] width 1372 height 881
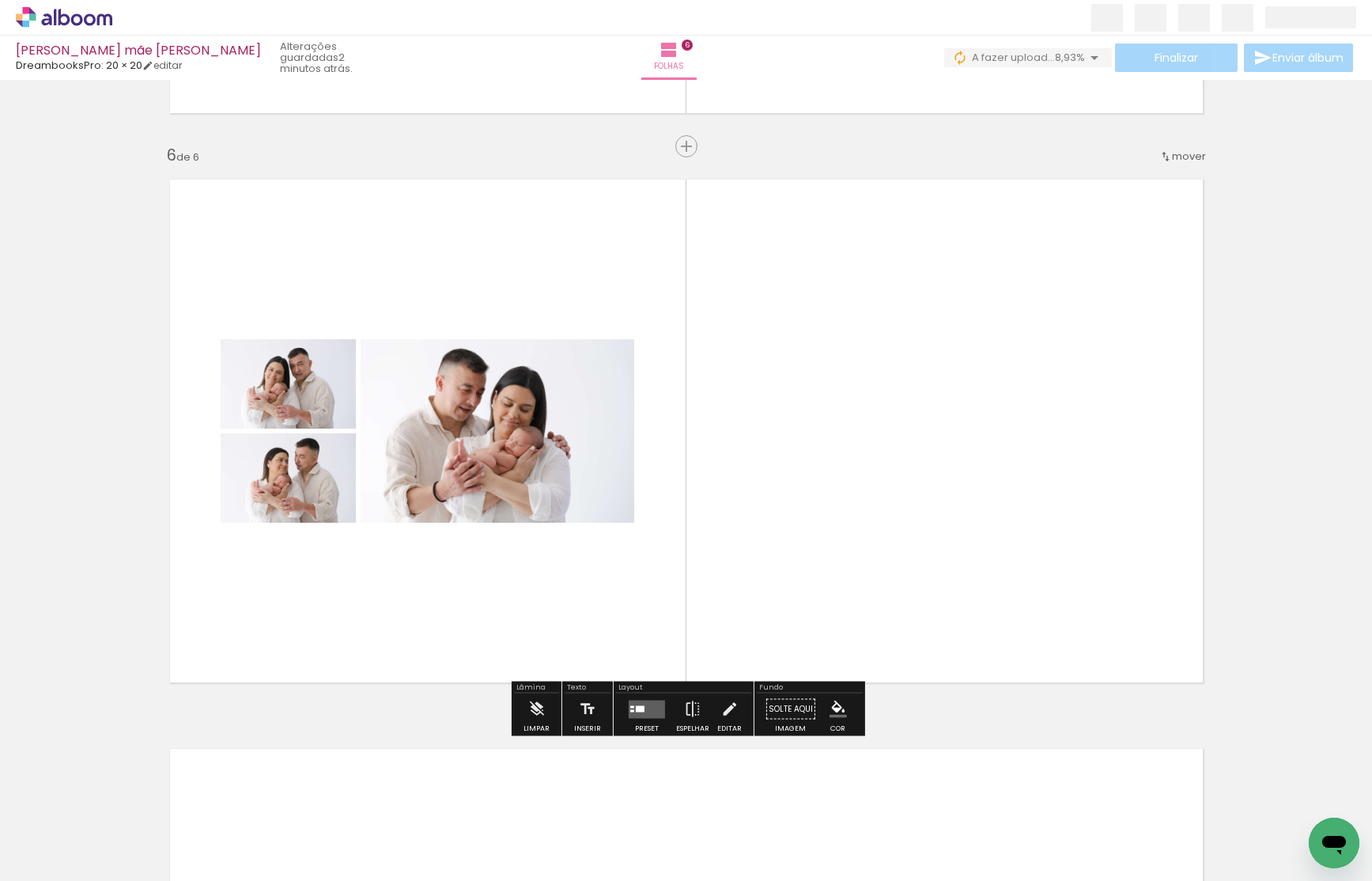
scroll to position [0, 2132]
drag, startPoint x: 955, startPoint y: 841, endPoint x: 935, endPoint y: 475, distance: 366.5
click at [947, 483] on quentale-workspace at bounding box center [686, 440] width 1372 height 881
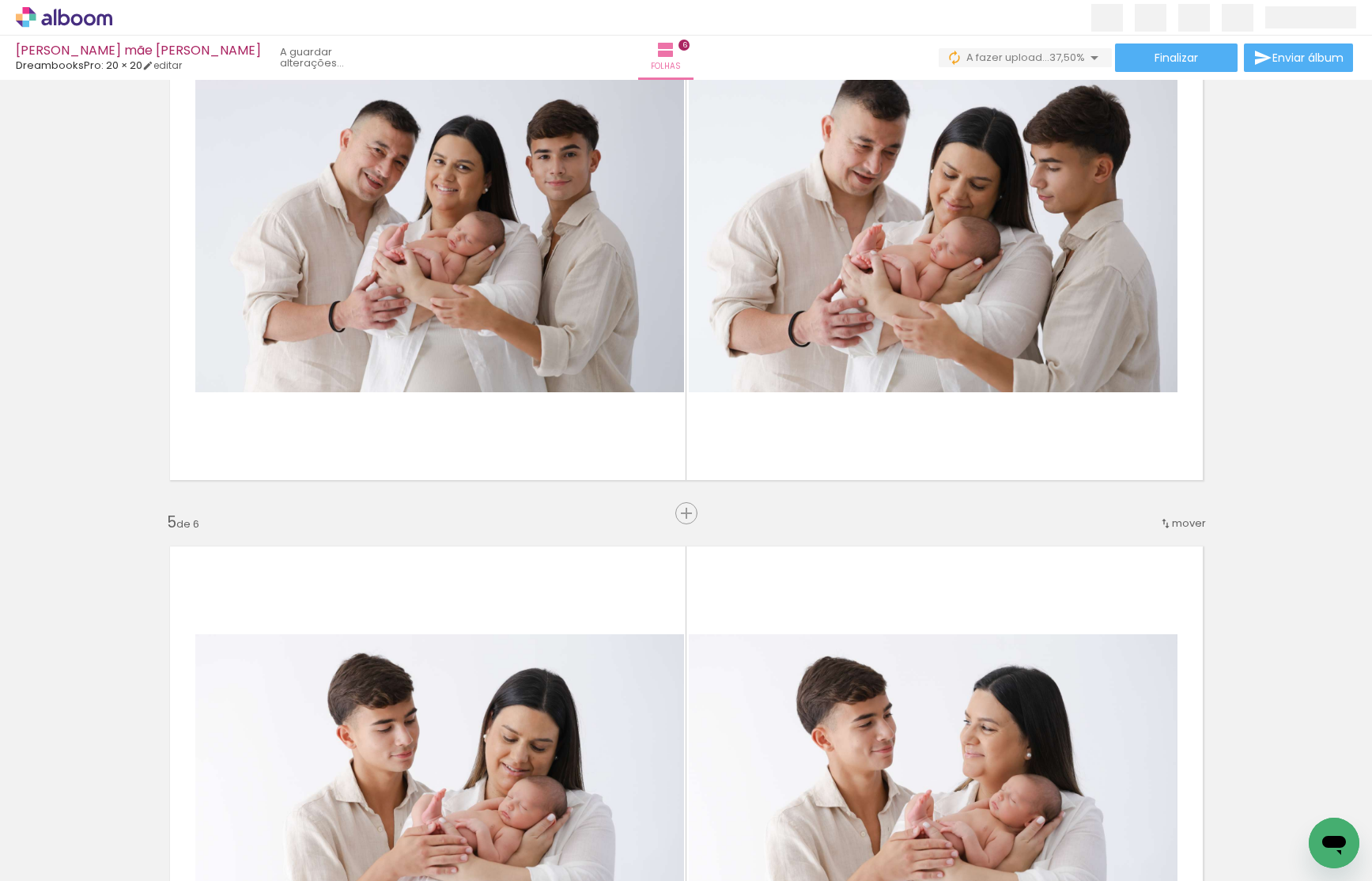
scroll to position [1995, 0]
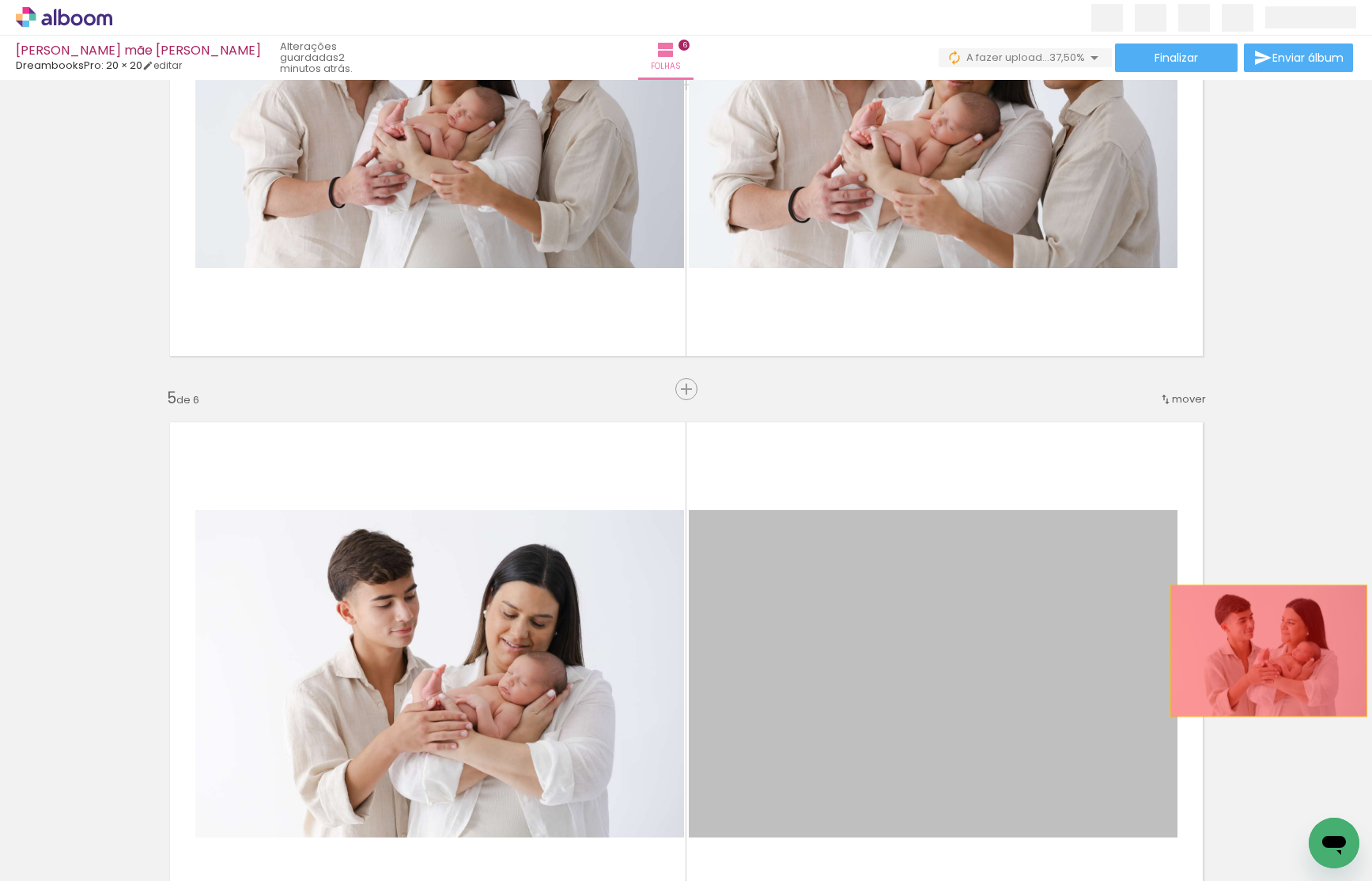
drag, startPoint x: 1201, startPoint y: 654, endPoint x: 1274, endPoint y: 651, distance: 73.1
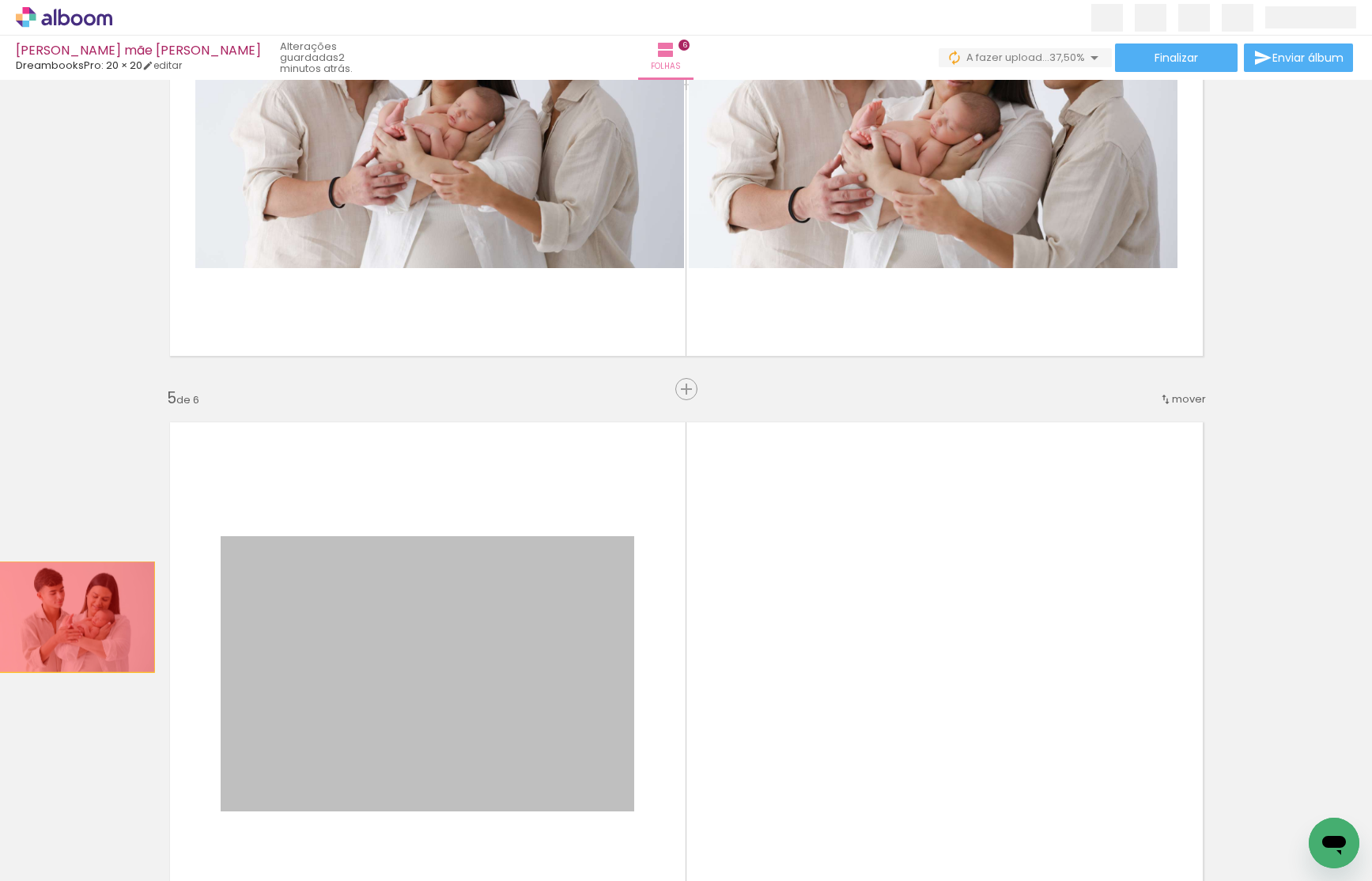
drag, startPoint x: 485, startPoint y: 664, endPoint x: 71, endPoint y: 617, distance: 416.7
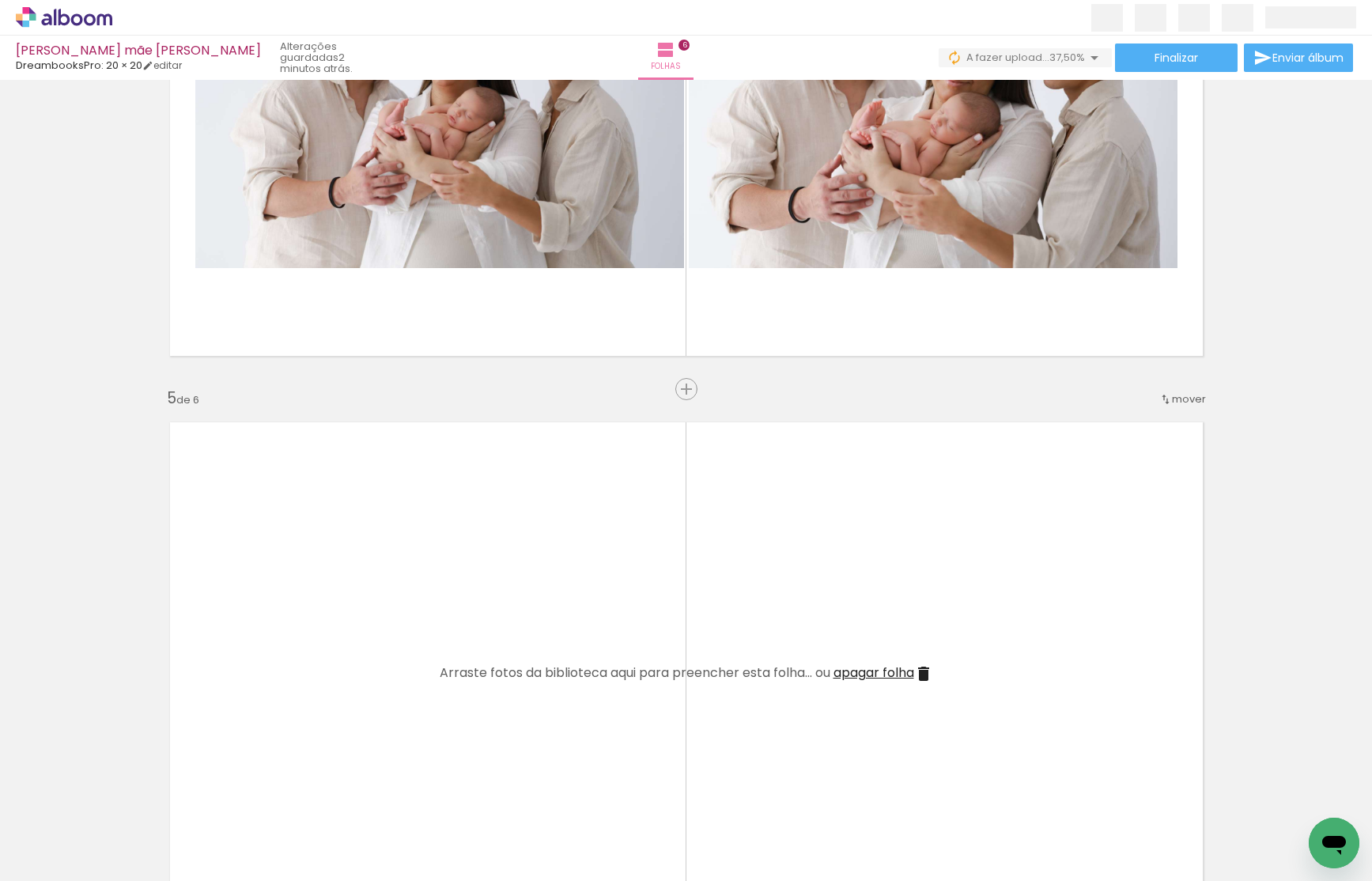
drag, startPoint x: 190, startPoint y: 832, endPoint x: 441, endPoint y: 686, distance: 290.4
click at [416, 610] on quentale-workspace at bounding box center [686, 440] width 1372 height 881
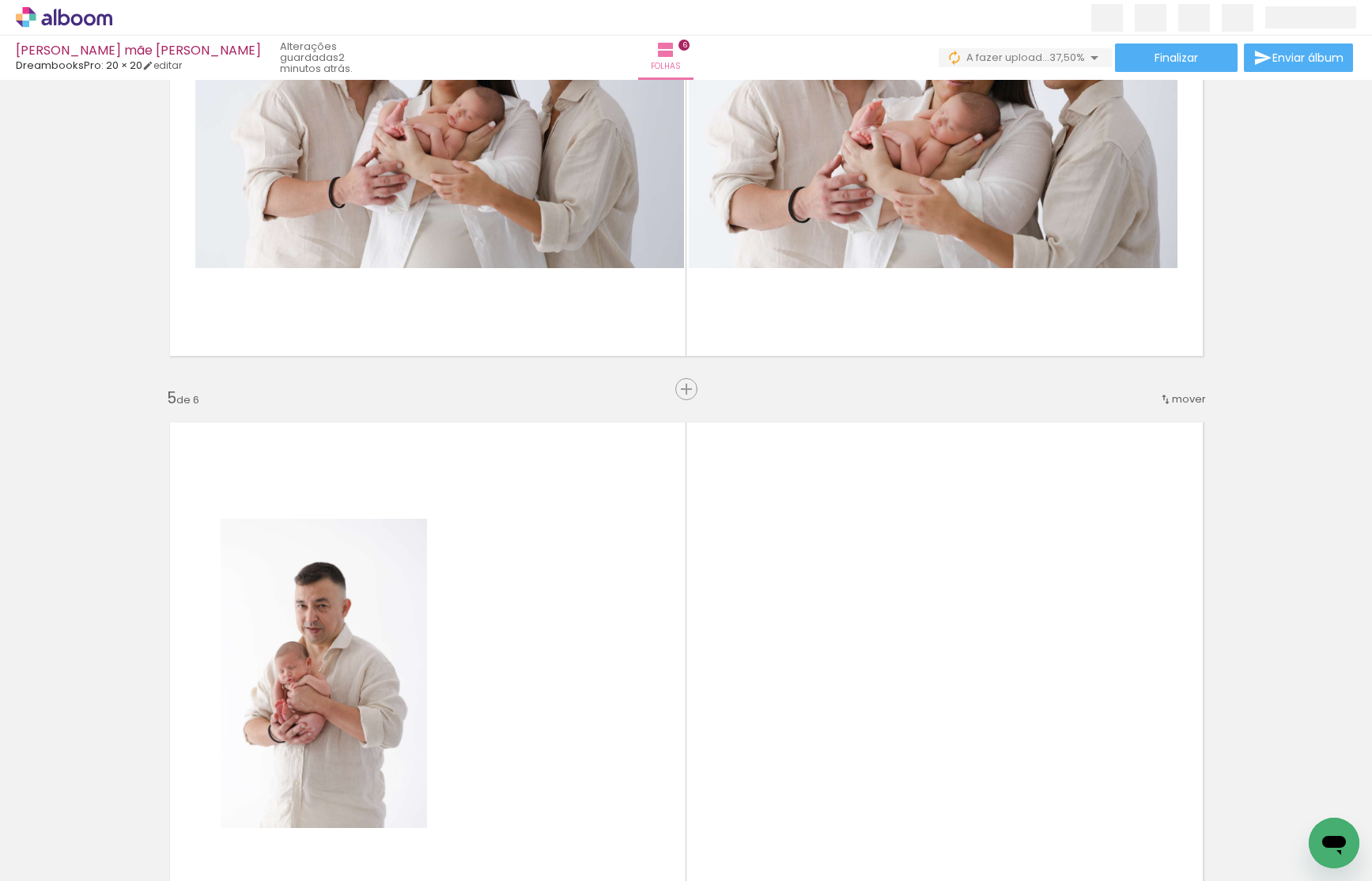
drag, startPoint x: 368, startPoint y: 826, endPoint x: 589, endPoint y: 784, distance: 225.0
click at [628, 619] on quentale-workspace at bounding box center [686, 440] width 1372 height 881
